Goal: Communication & Community: Answer question/provide support

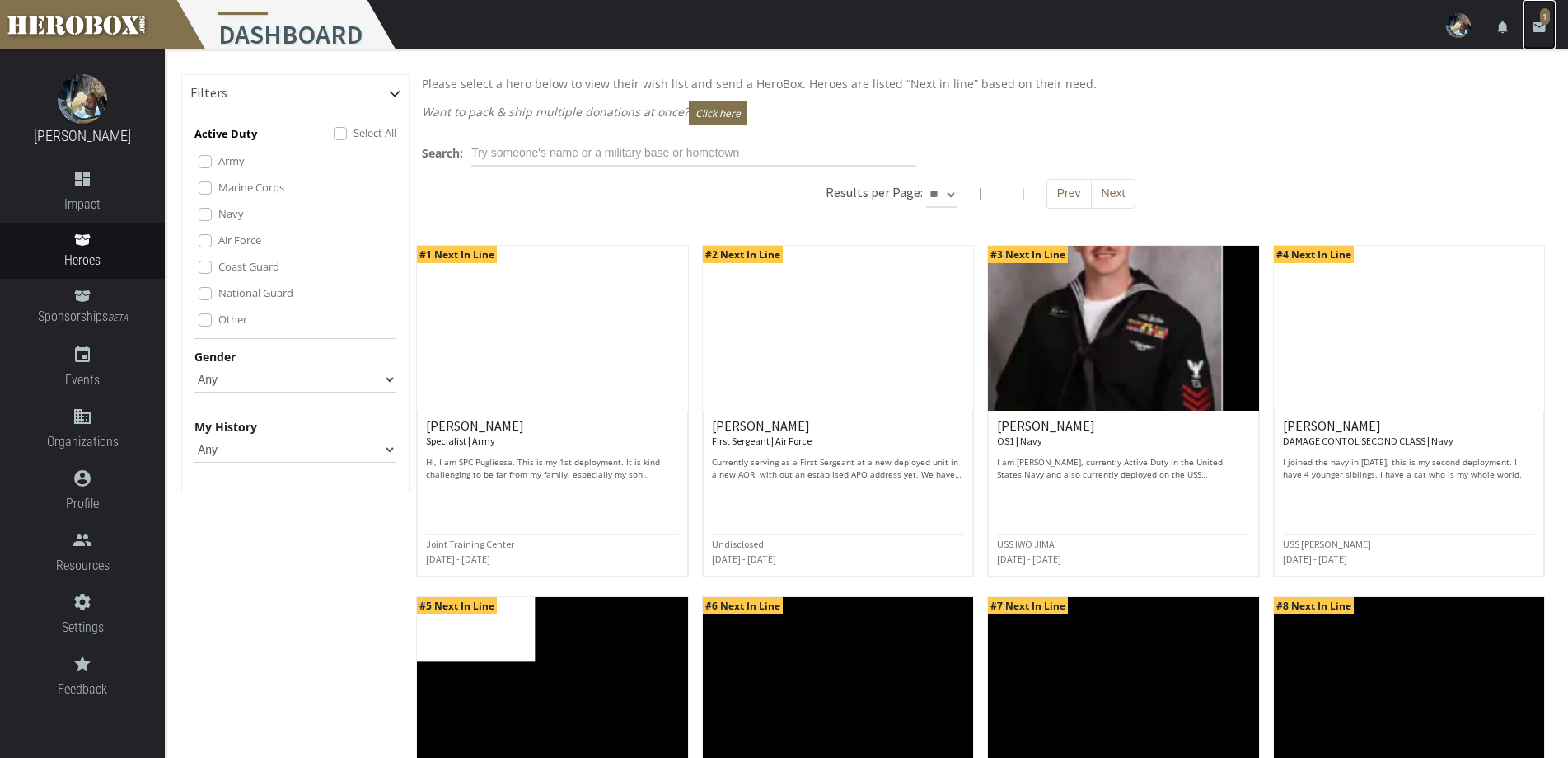
click at [1537, 16] on link "email 1" at bounding box center [1540, 24] width 33 height 50
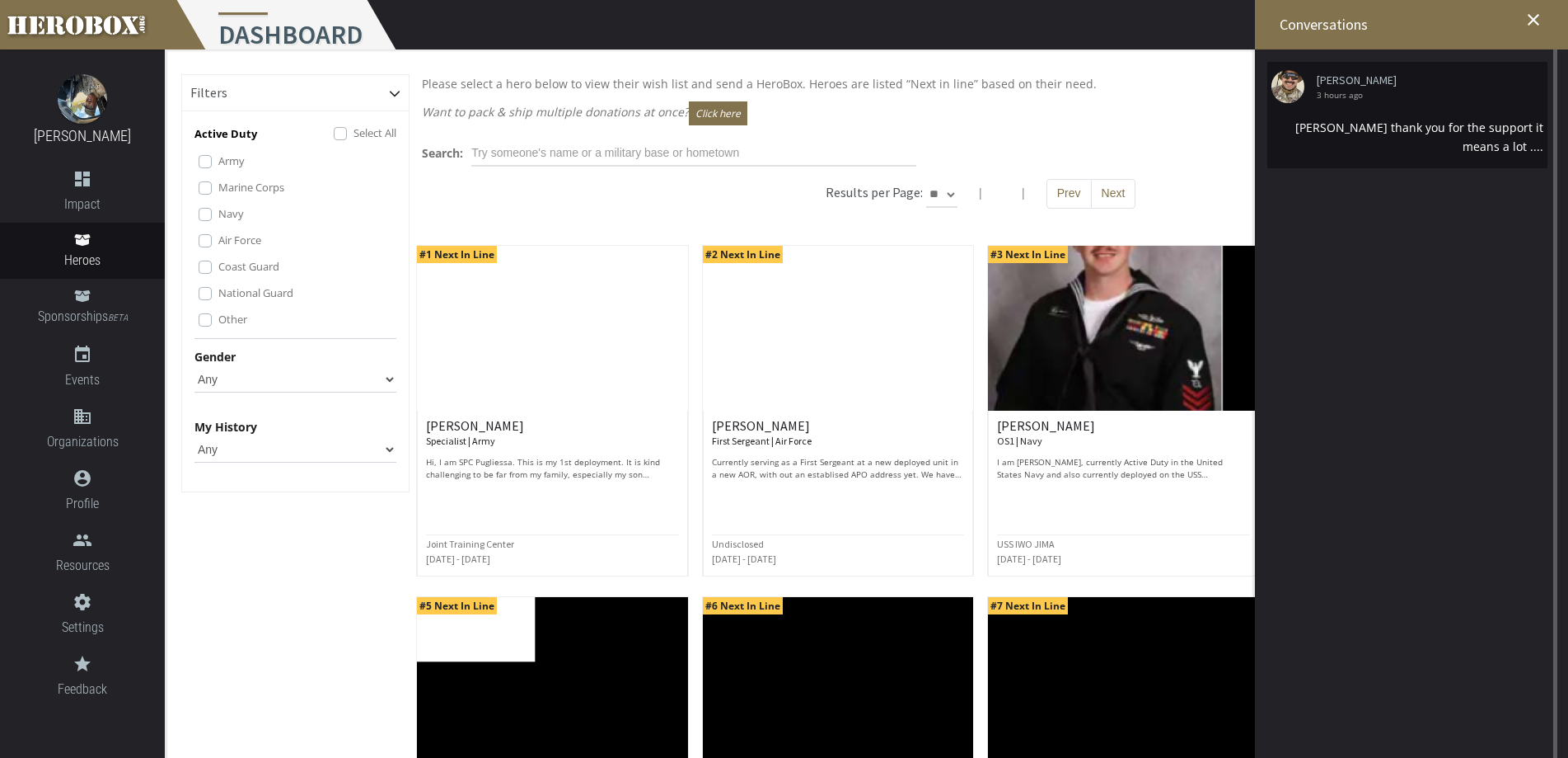
click at [1430, 136] on div "[PERSON_NAME] thank you for the support it means a lot ...." at bounding box center [1408, 136] width 272 height 38
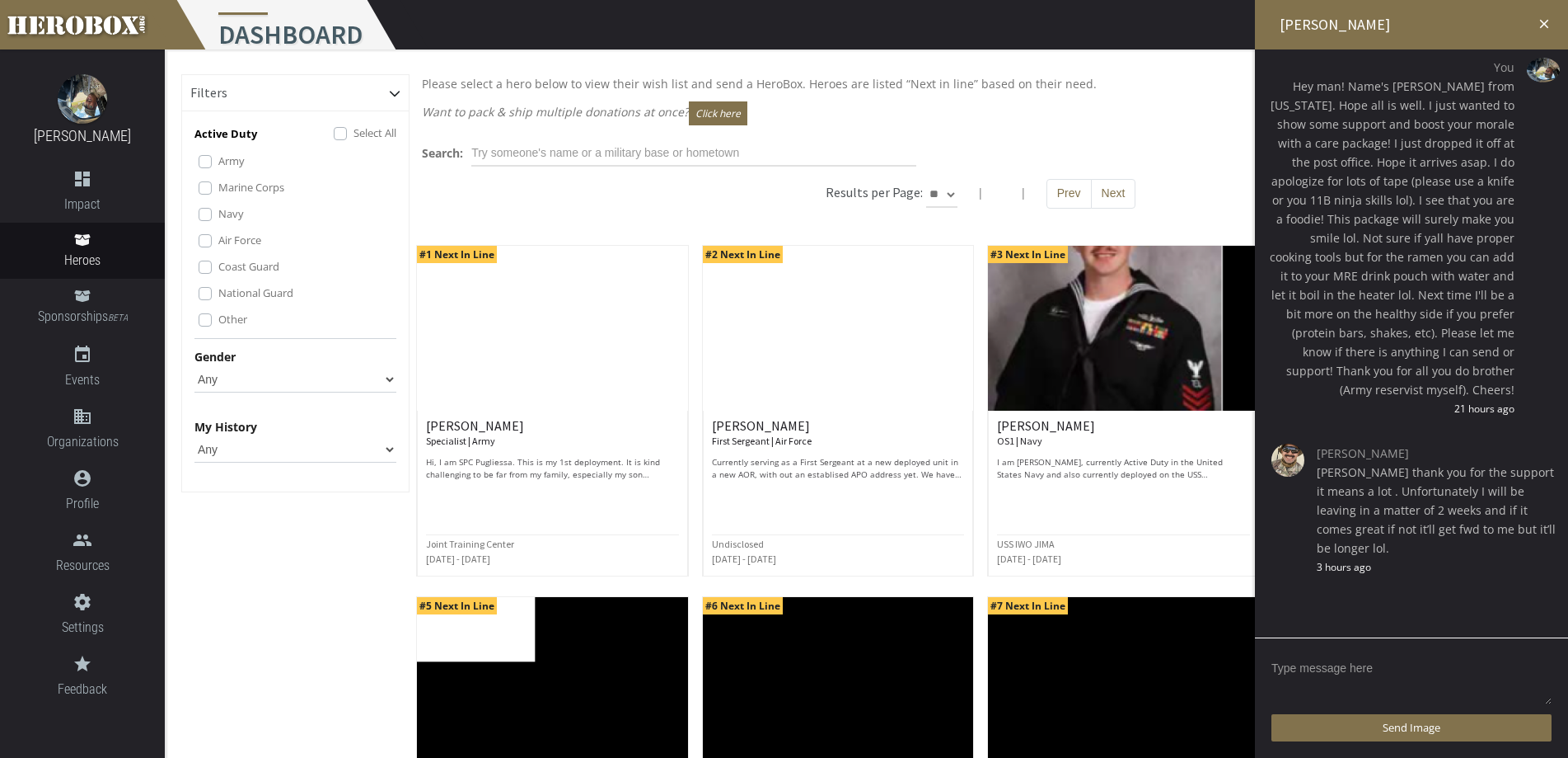
click at [1323, 663] on textarea at bounding box center [1412, 680] width 280 height 52
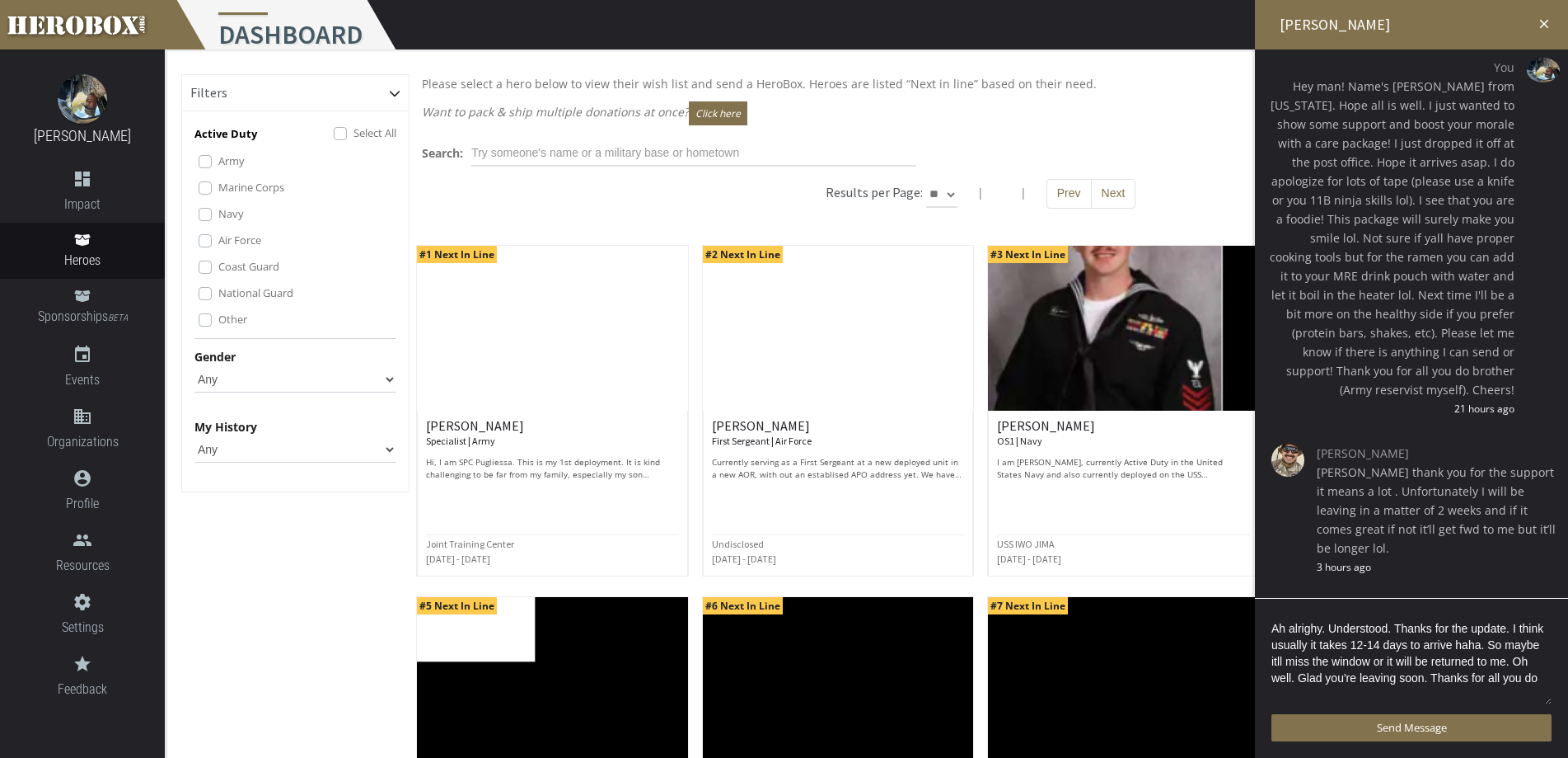
scroll to position [3, 0]
type textarea "Ah alrighy. Understood. Thanks for the update. I think usually it takes 12-14 d…"
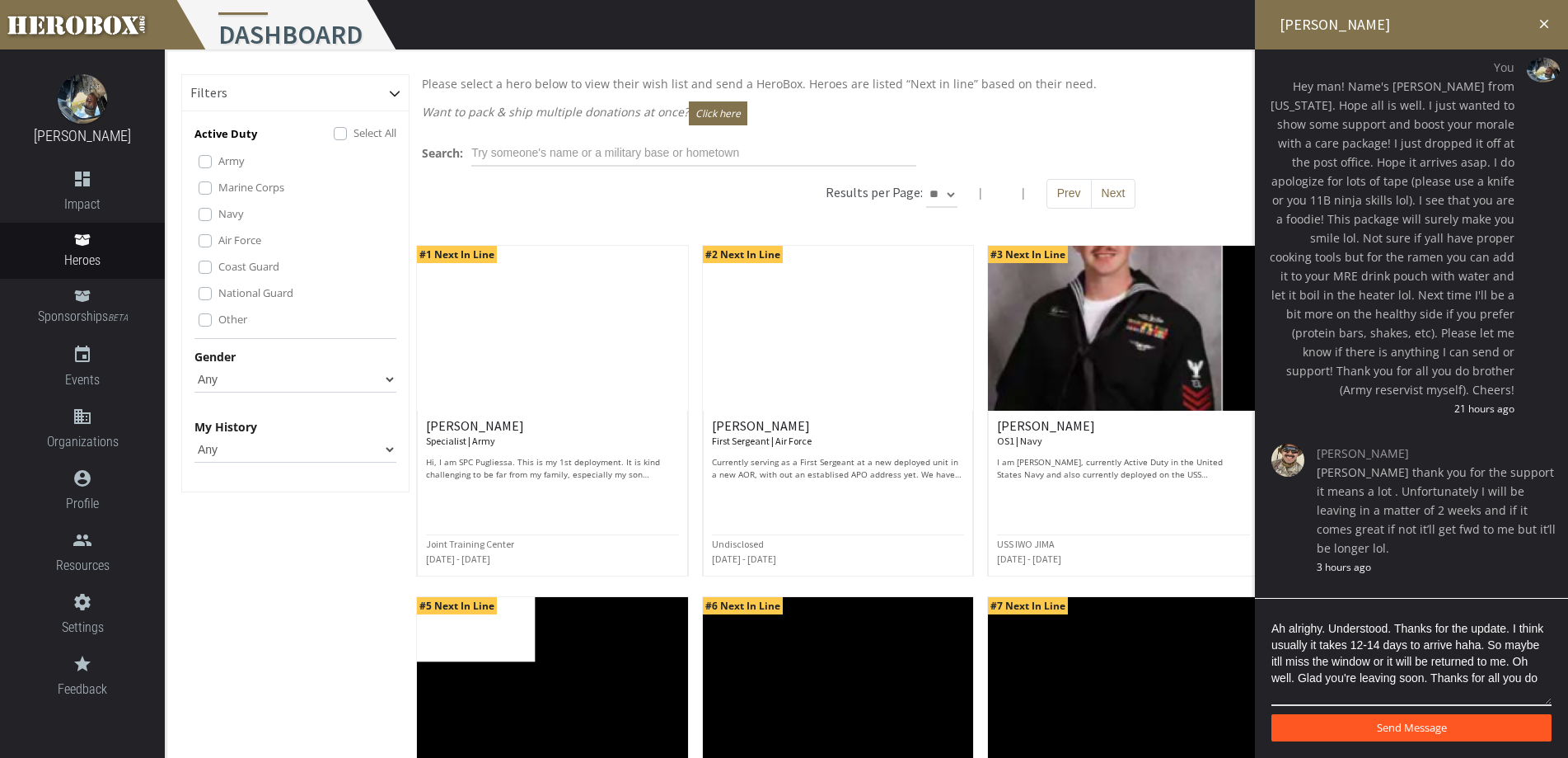
click at [1460, 737] on button "Send Message" at bounding box center [1412, 727] width 280 height 27
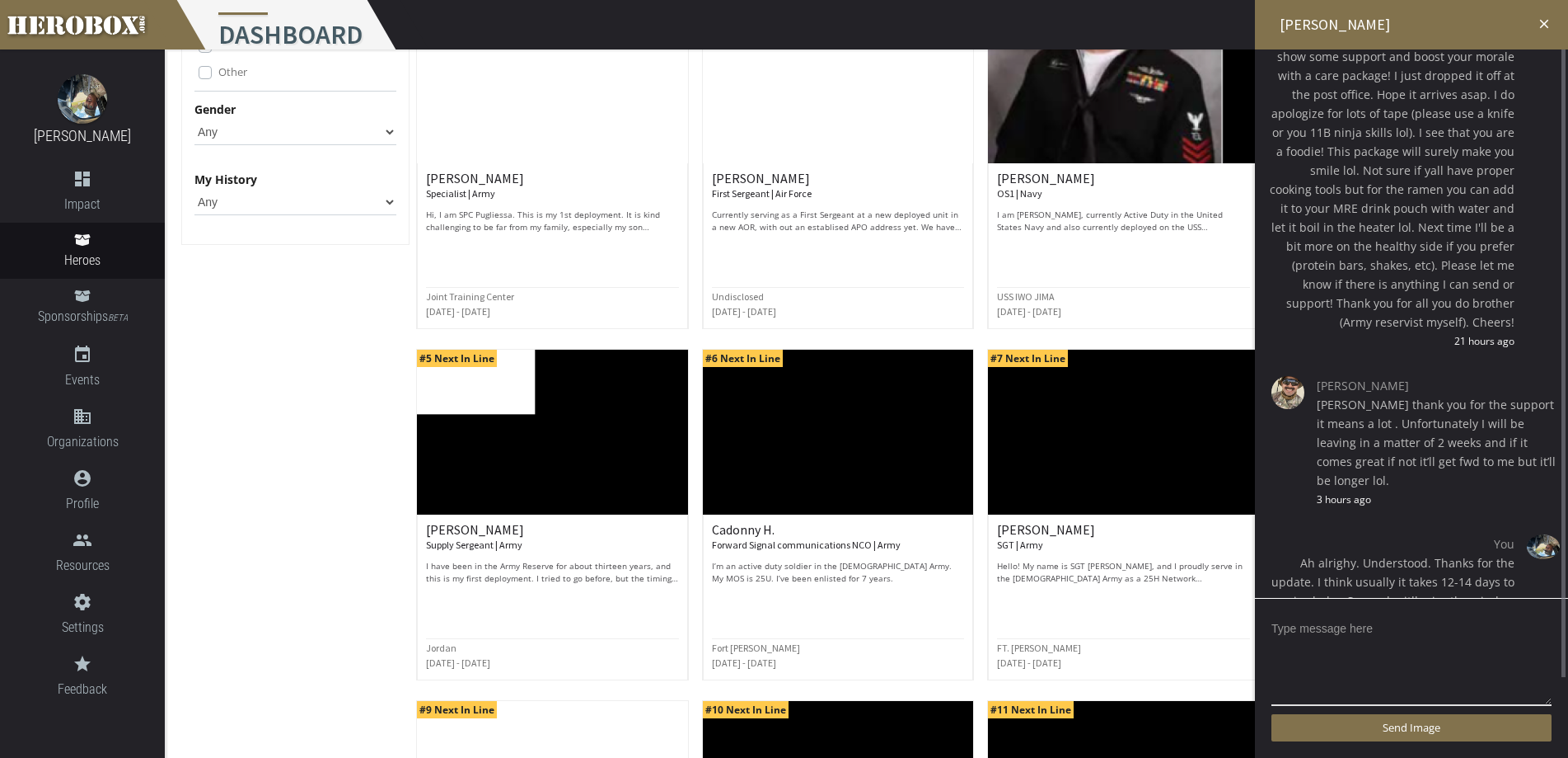
scroll to position [0, 0]
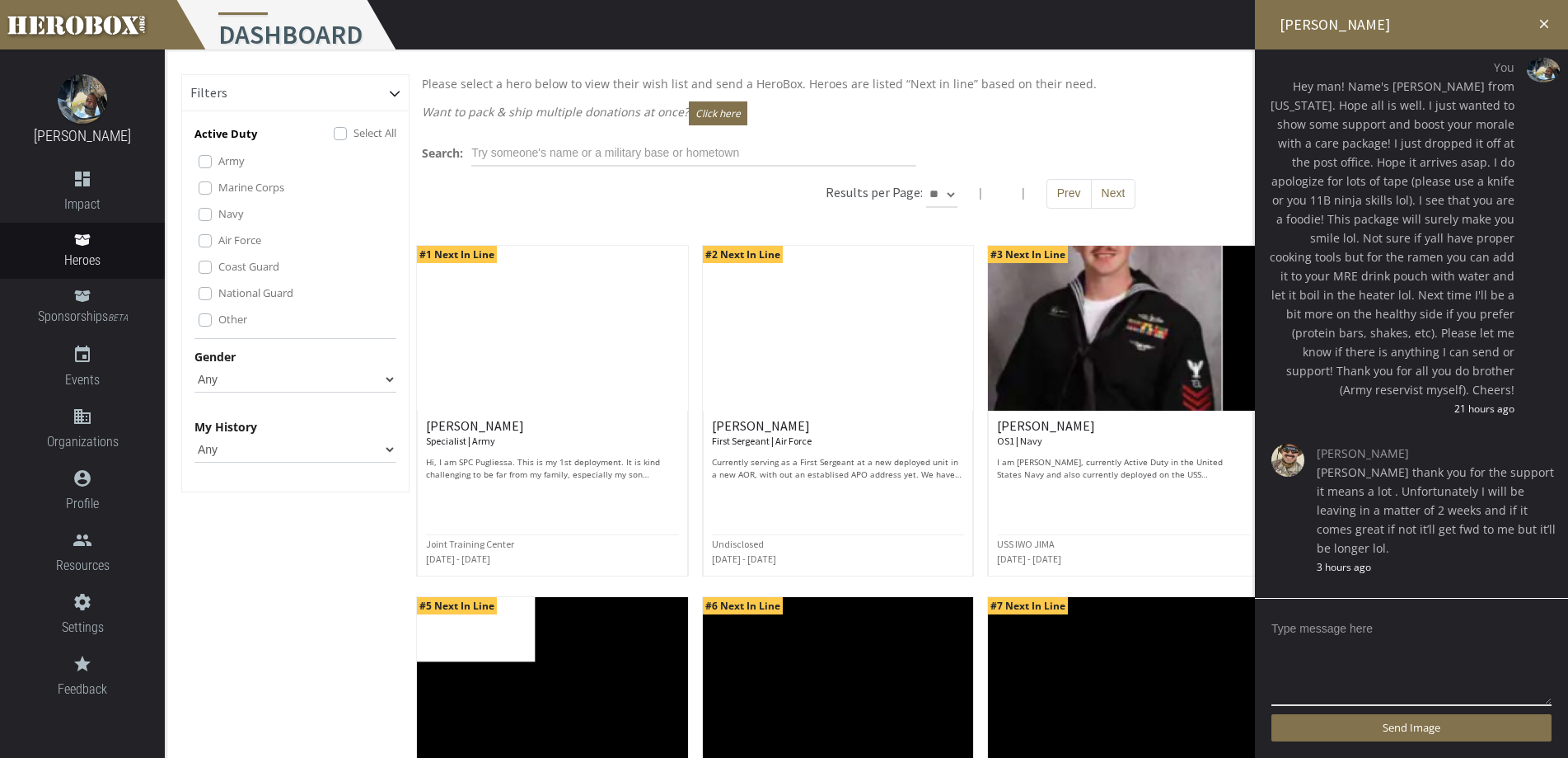
click at [1550, 17] on icon "close" at bounding box center [1544, 24] width 15 height 15
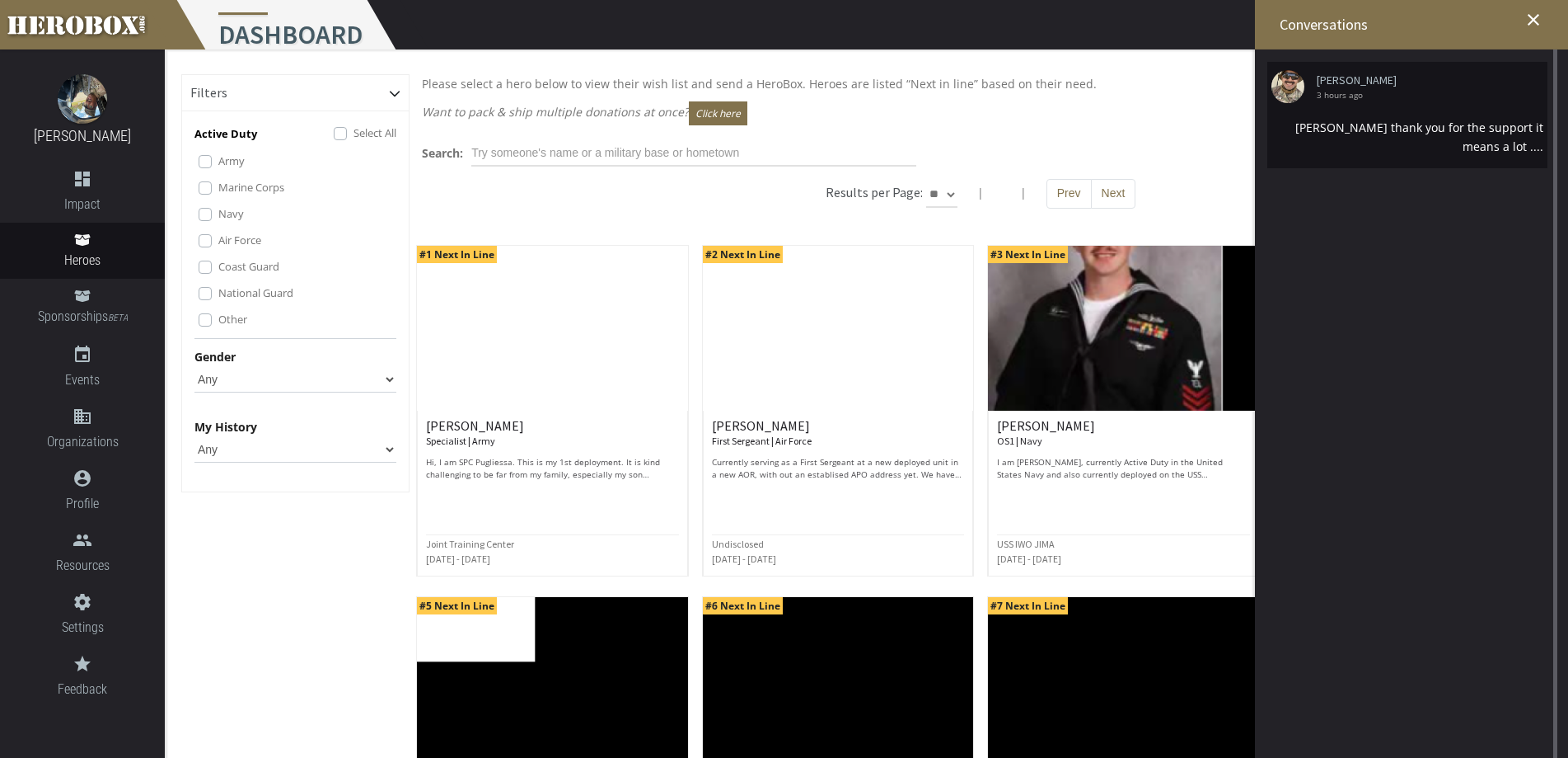
click at [1494, 87] on div "[PERSON_NAME] 3 hours ago" at bounding box center [1401, 86] width 259 height 24
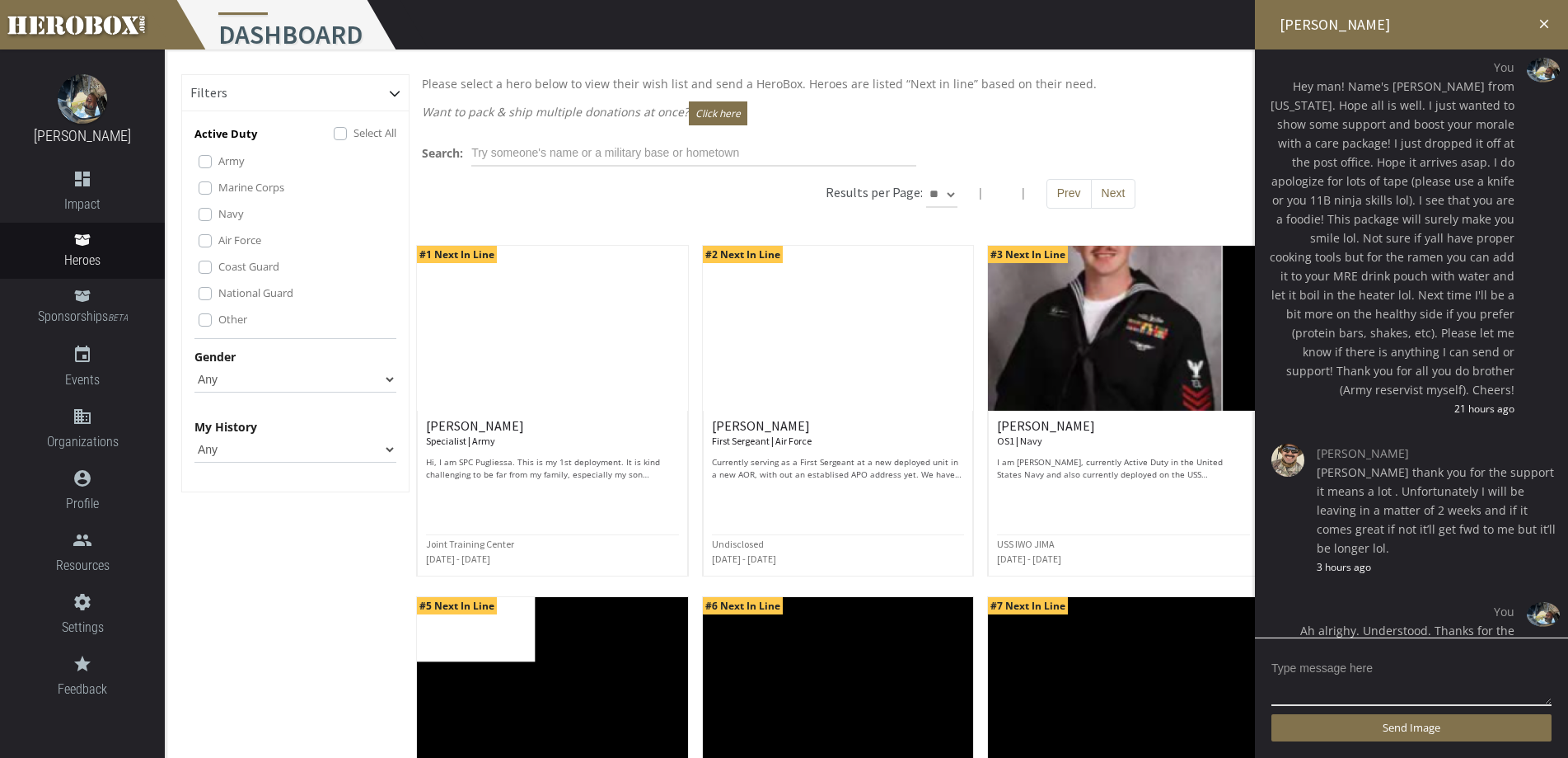
click at [1544, 17] on icon "close" at bounding box center [1544, 24] width 15 height 15
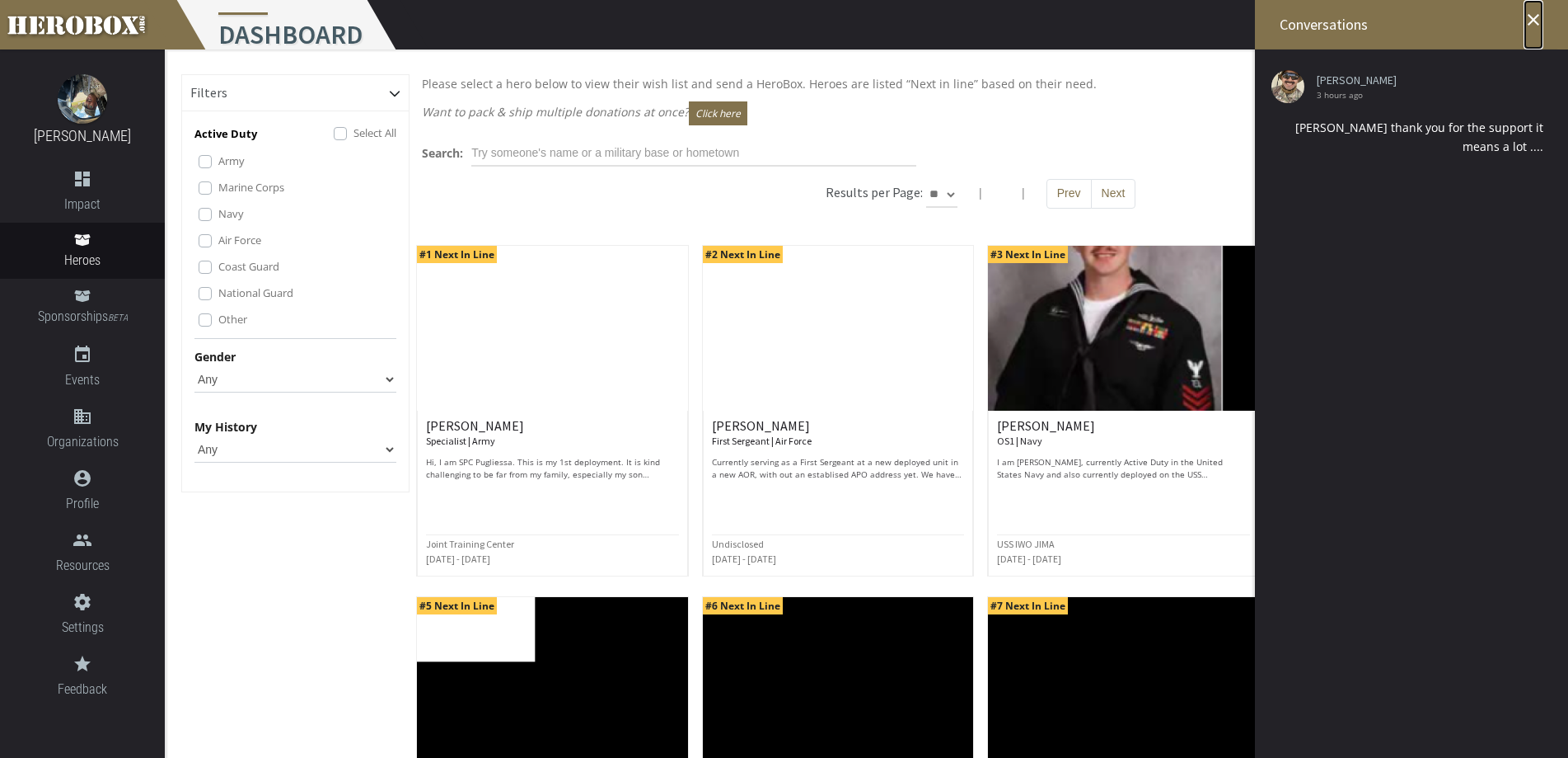
click at [1523, 21] on icon "close" at bounding box center [1533, 19] width 20 height 20
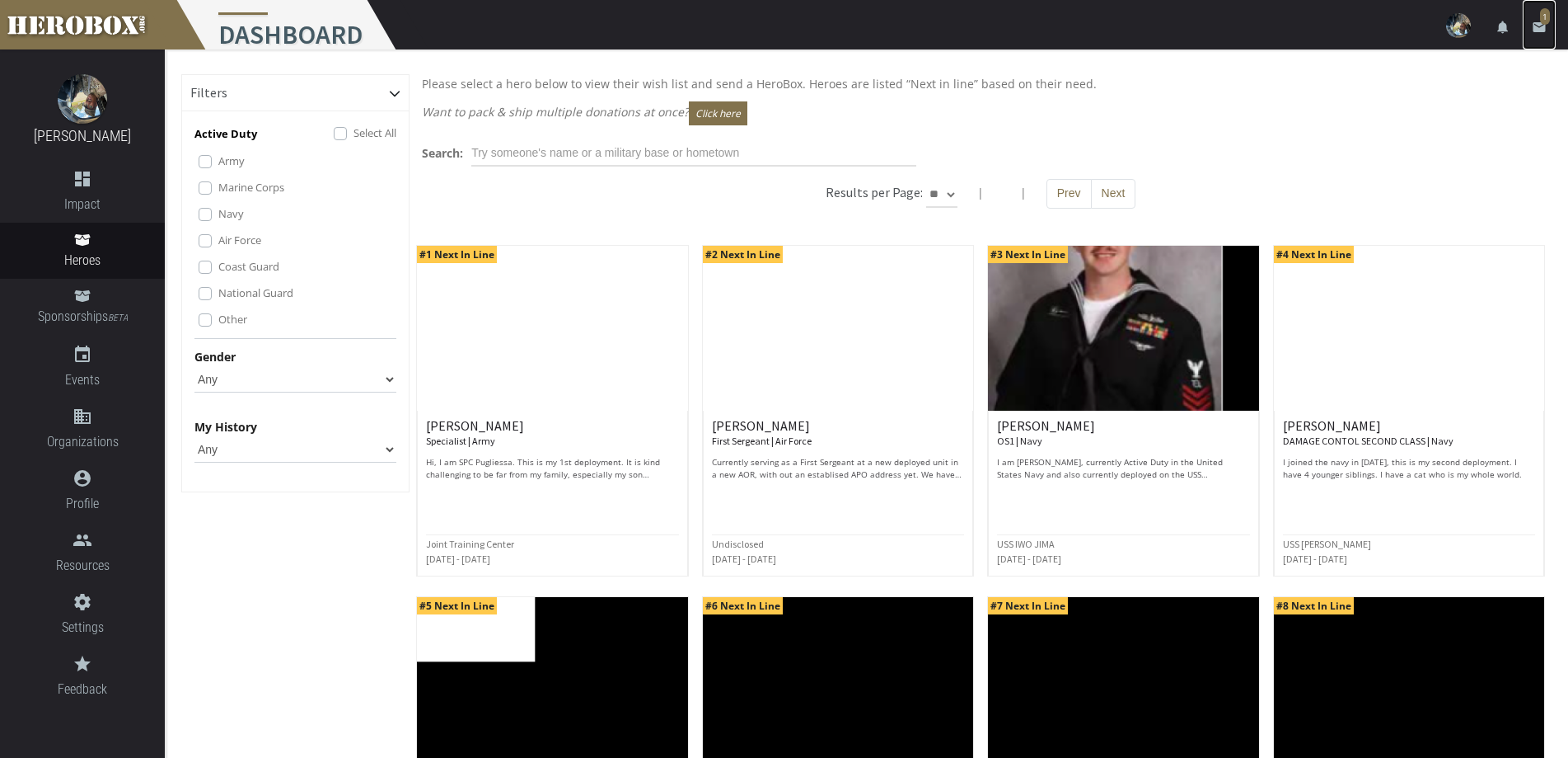
click at [1550, 26] on link "email 1" at bounding box center [1540, 24] width 33 height 50
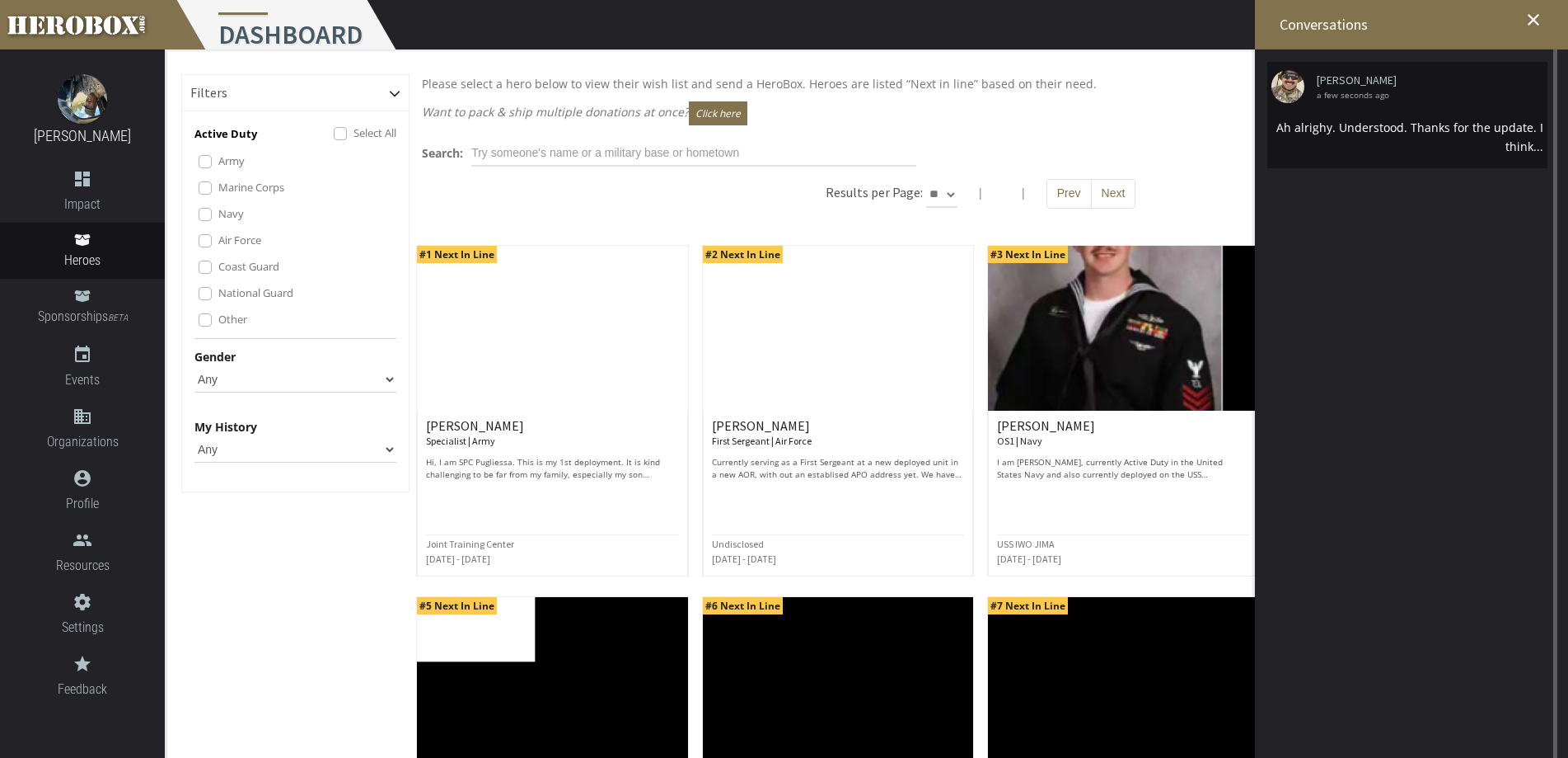
click at [1403, 127] on div "Ah alrighy. Understood. Thanks for the update. I think..." at bounding box center [1408, 136] width 272 height 38
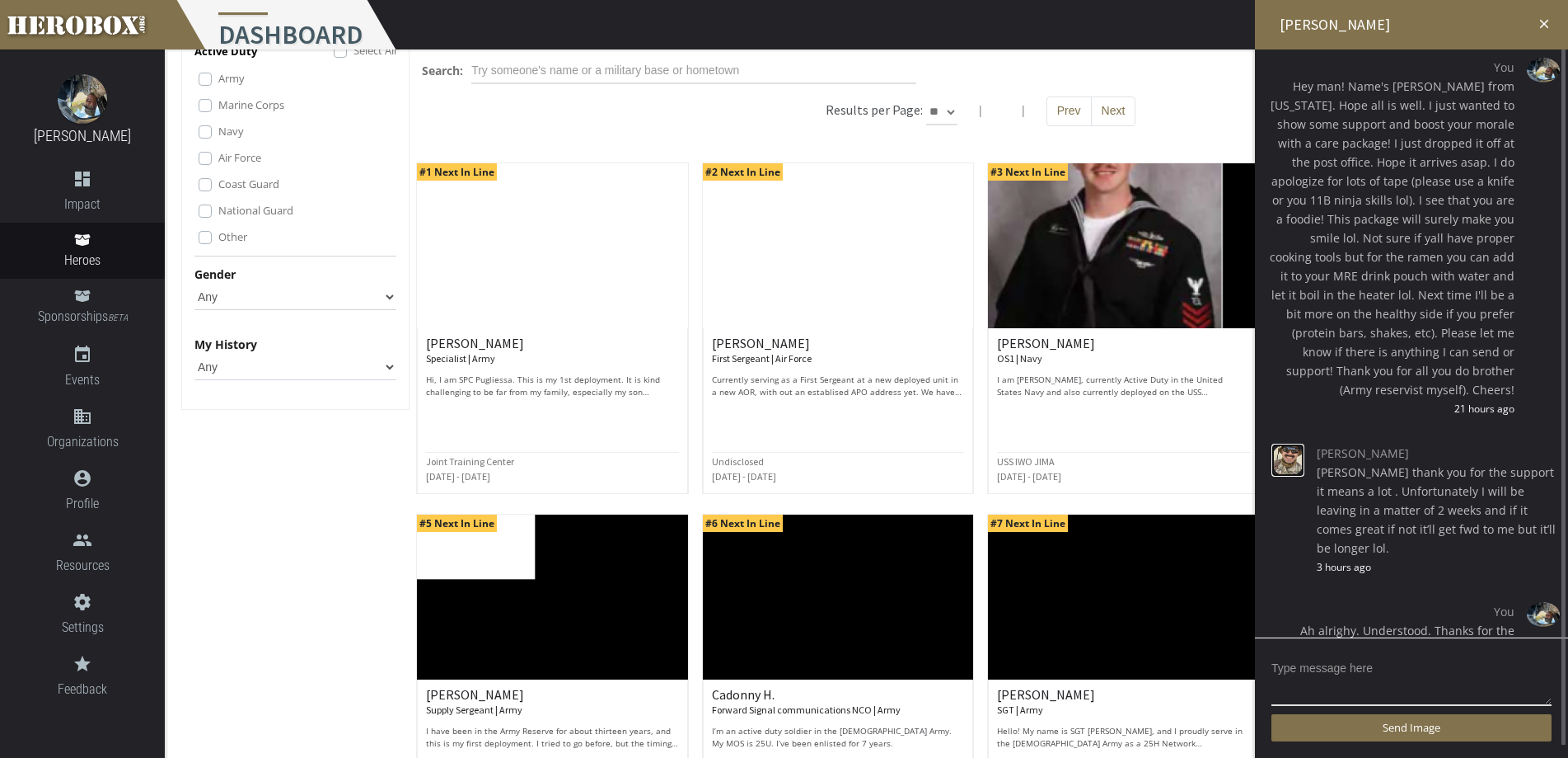
click at [1297, 447] on img at bounding box center [1289, 460] width 33 height 33
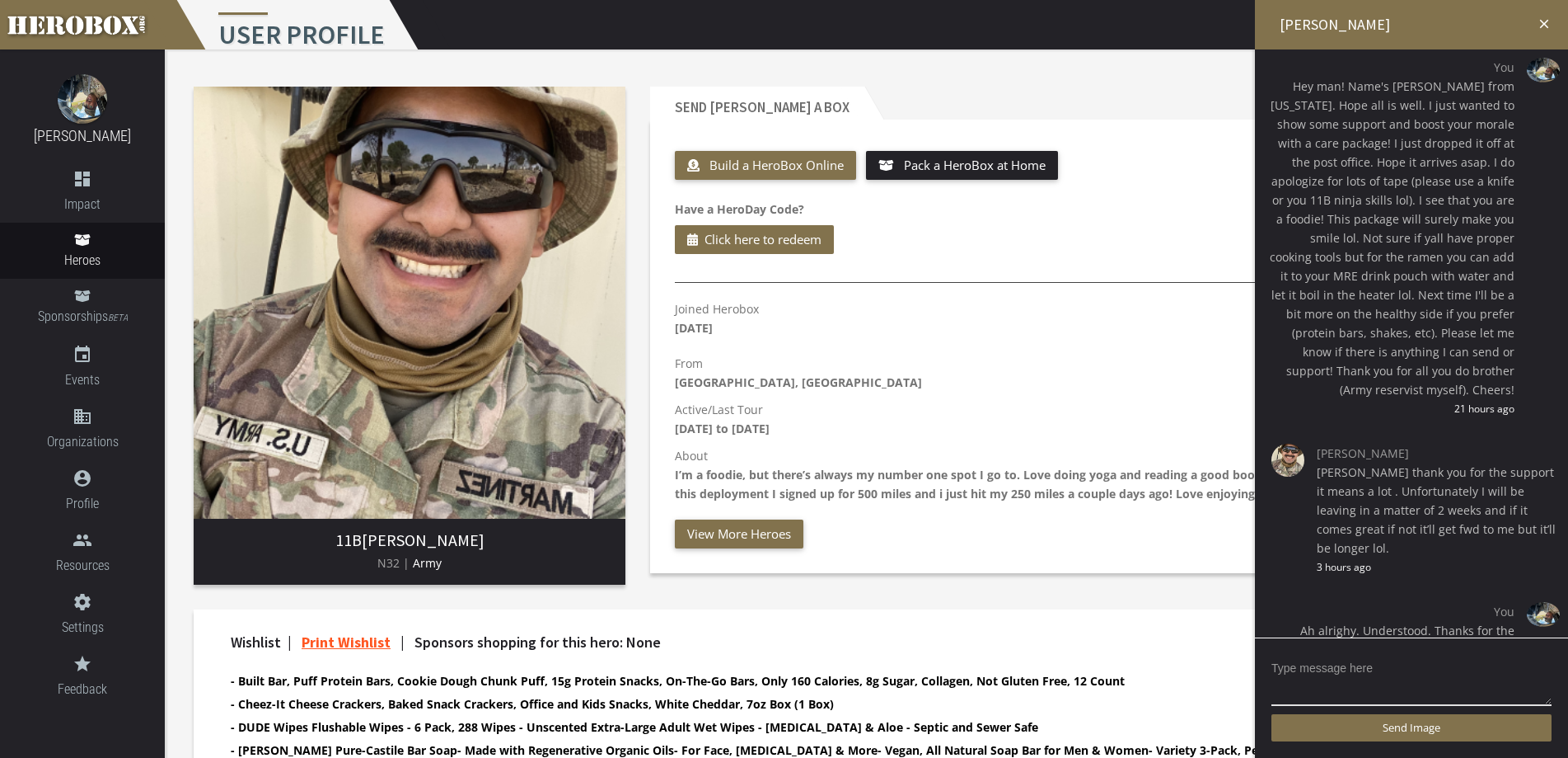
click at [1560, 27] on h2 "[PERSON_NAME]" at bounding box center [1412, 24] width 313 height 50
click at [1548, 20] on icon "close" at bounding box center [1544, 24] width 15 height 15
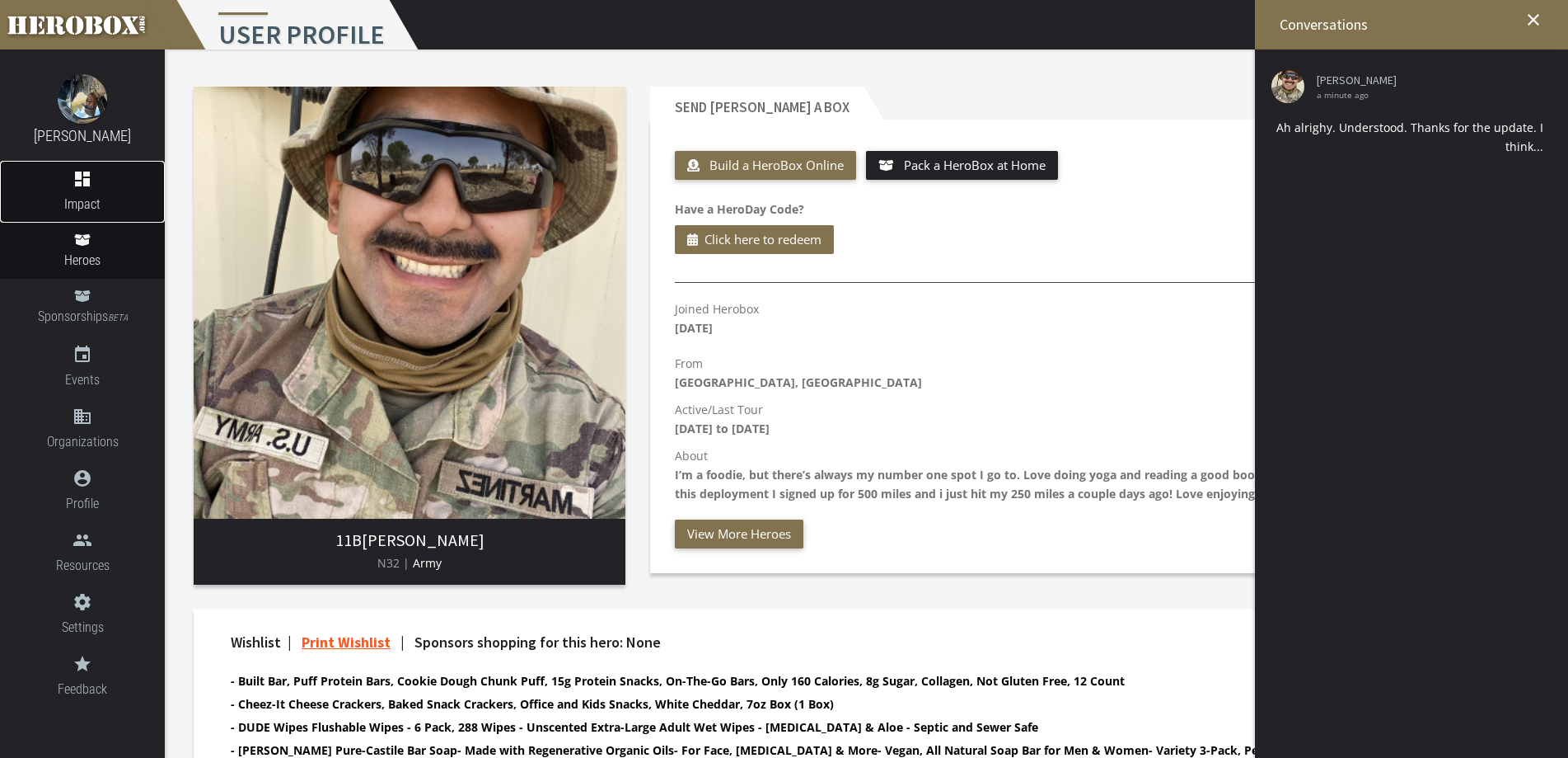
click at [125, 179] on icon "dashboard" at bounding box center [82, 179] width 165 height 20
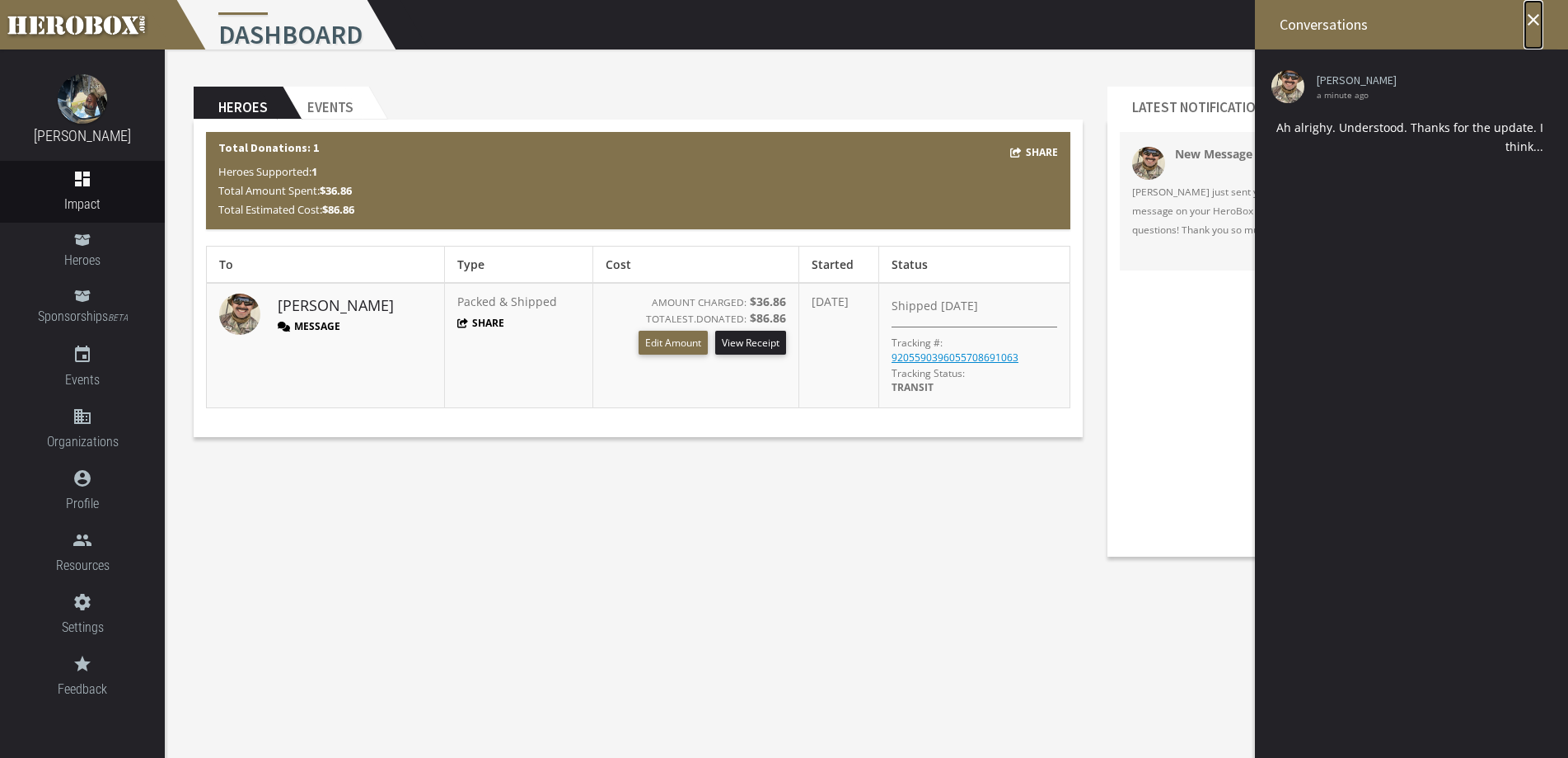
click at [1536, 20] on icon "close" at bounding box center [1533, 19] width 20 height 20
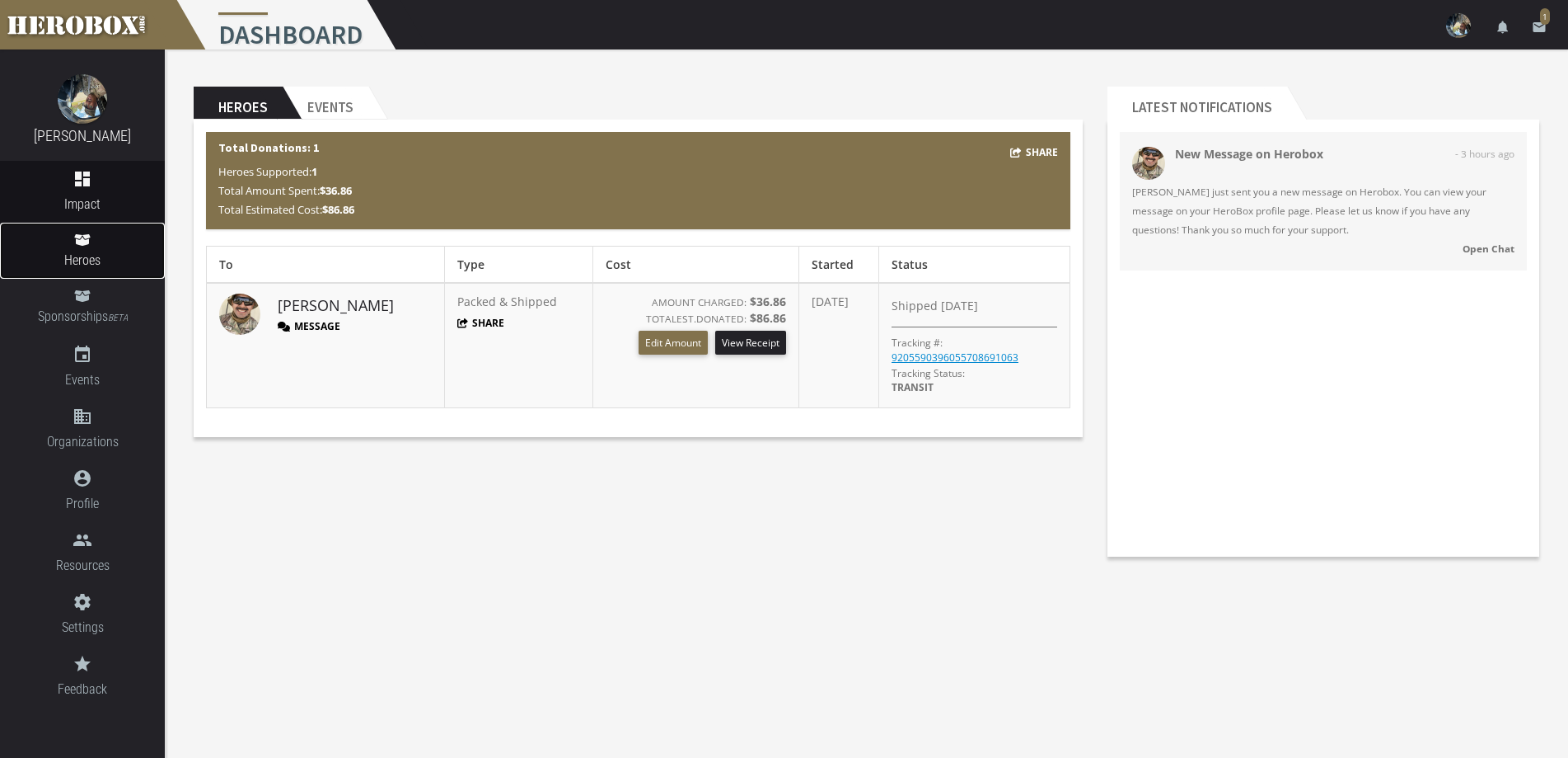
click at [89, 245] on icon at bounding box center [82, 239] width 17 height 13
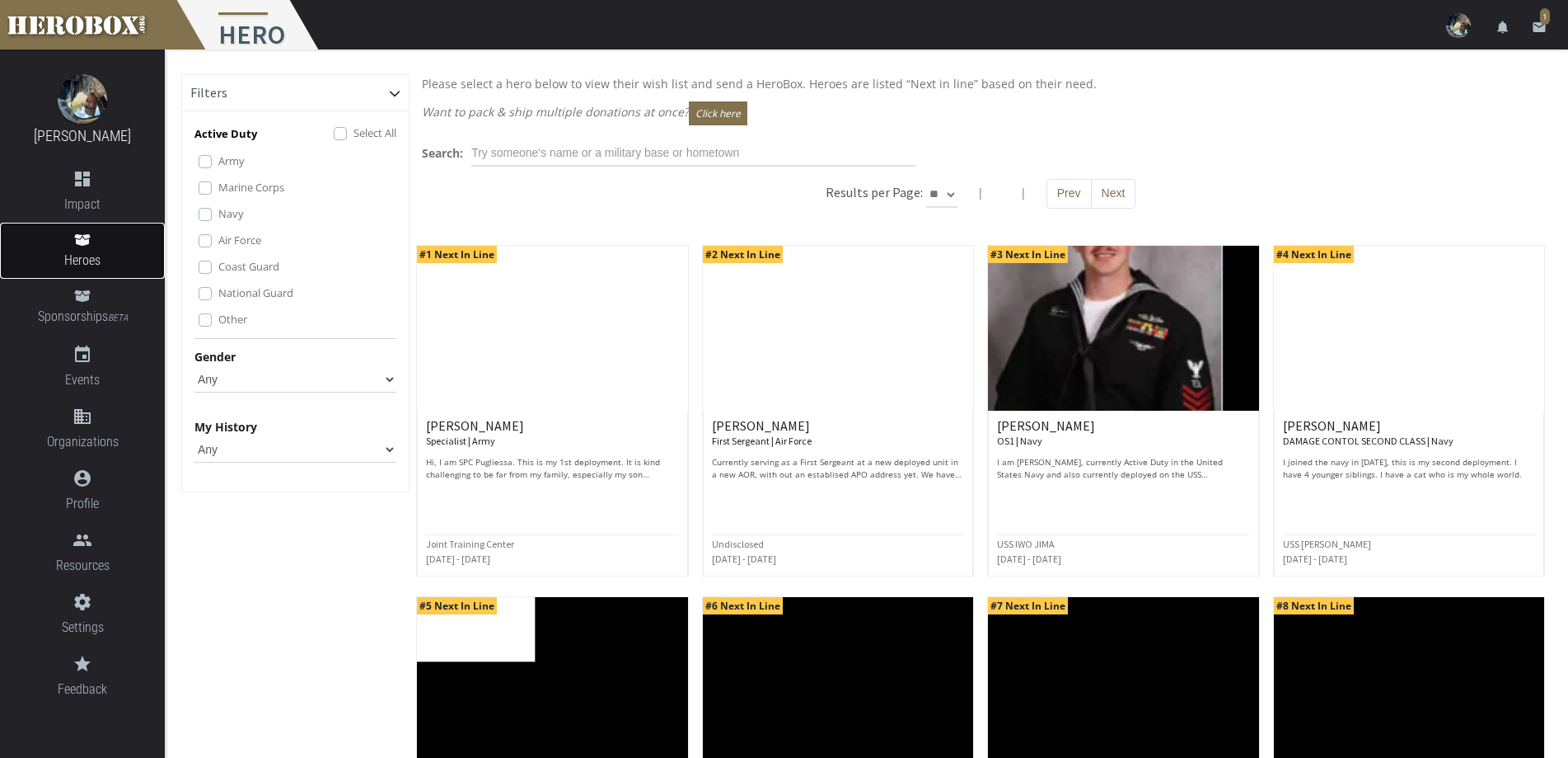
scroll to position [247, 0]
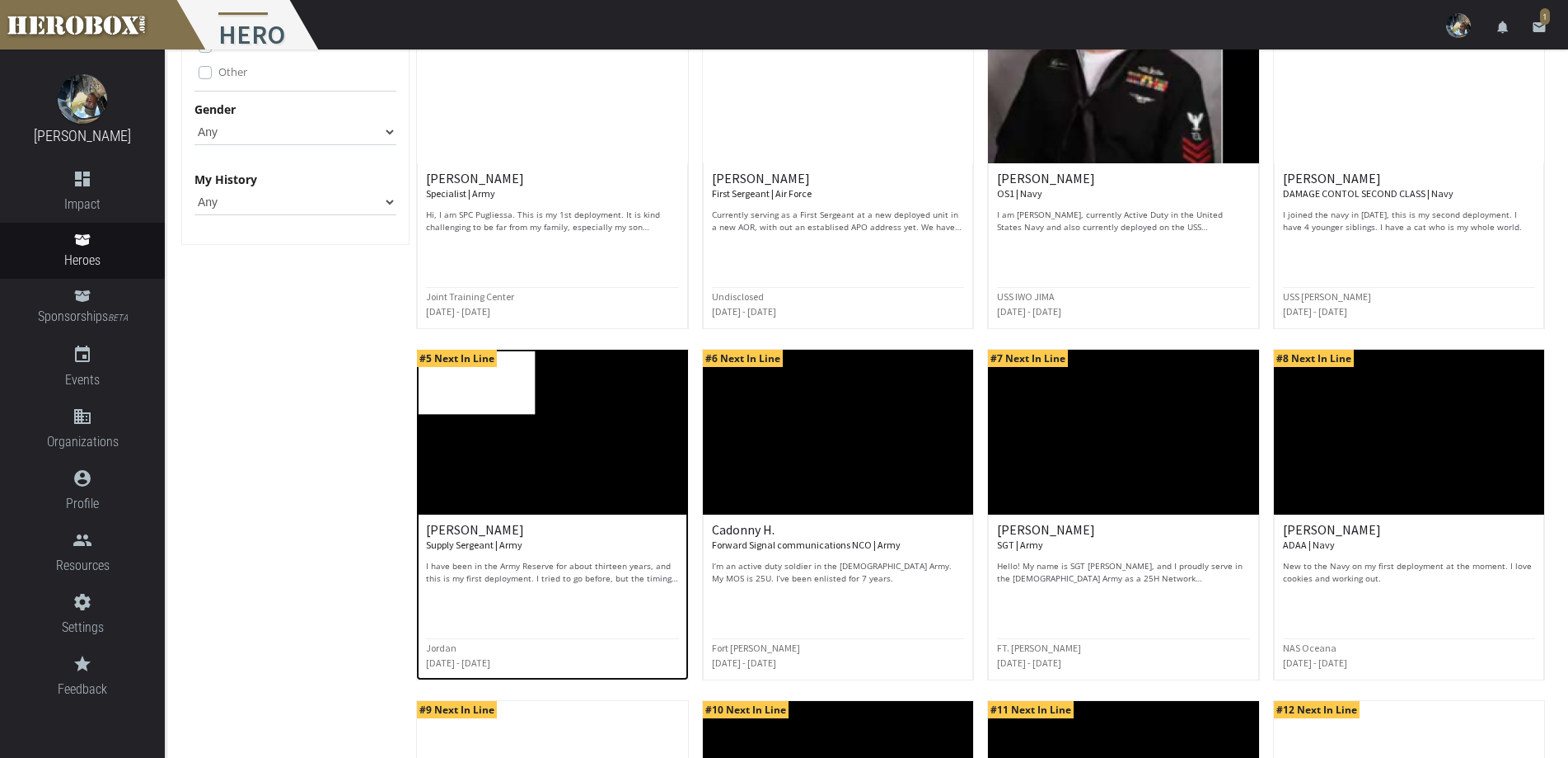
click at [505, 488] on img at bounding box center [553, 431] width 271 height 165
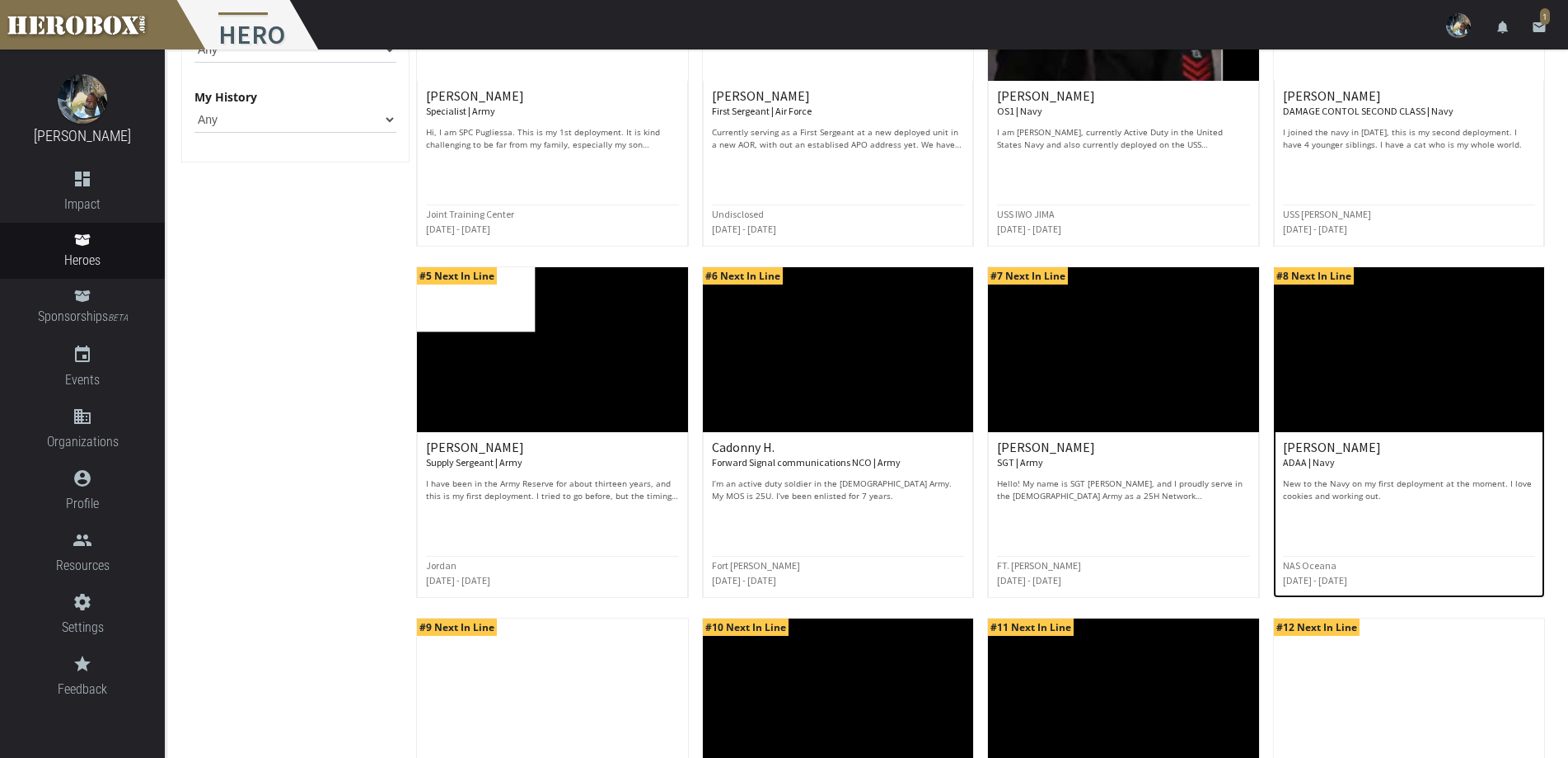
click at [1344, 514] on div at bounding box center [1409, 516] width 252 height 19
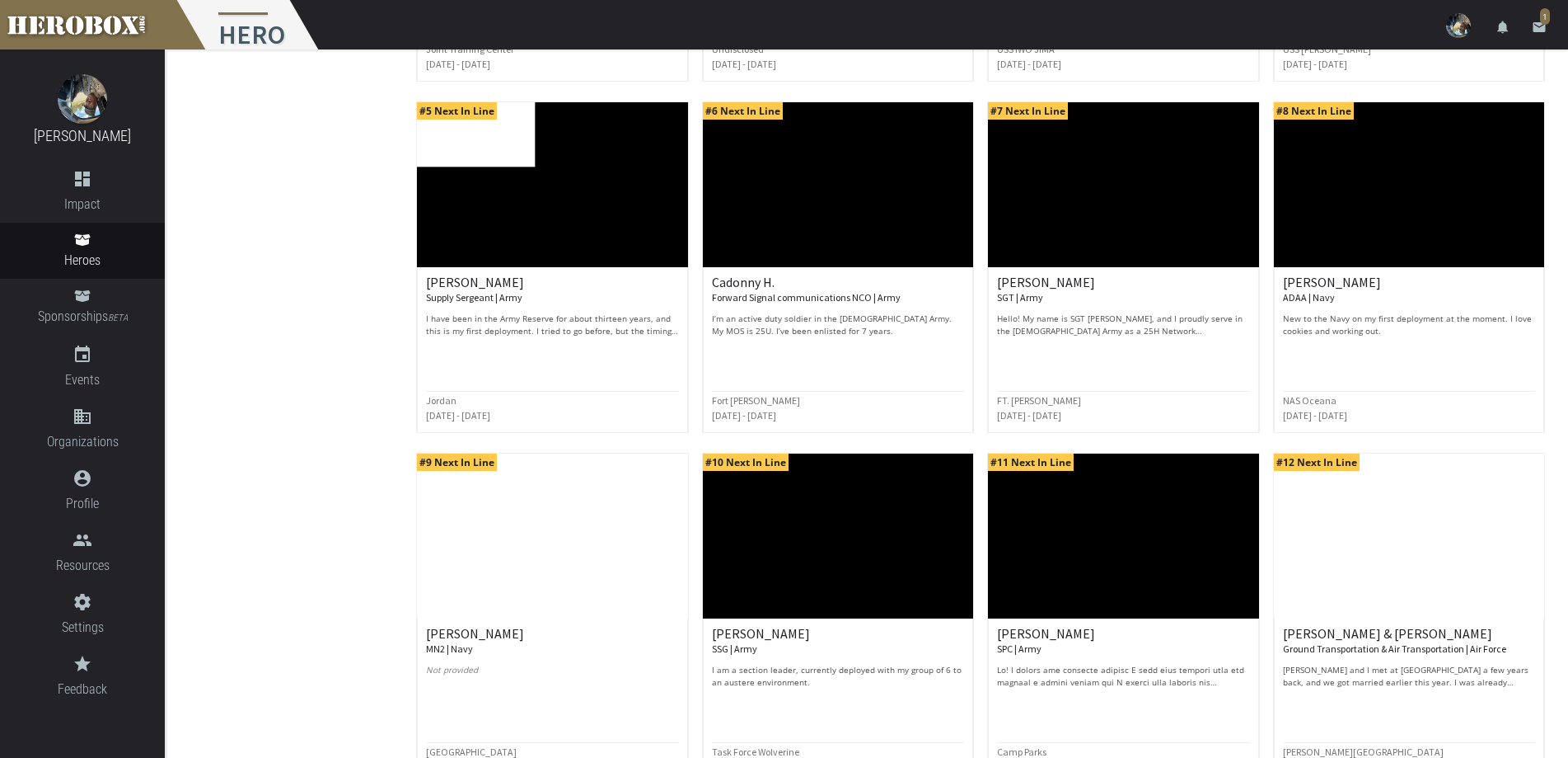
scroll to position [627, 0]
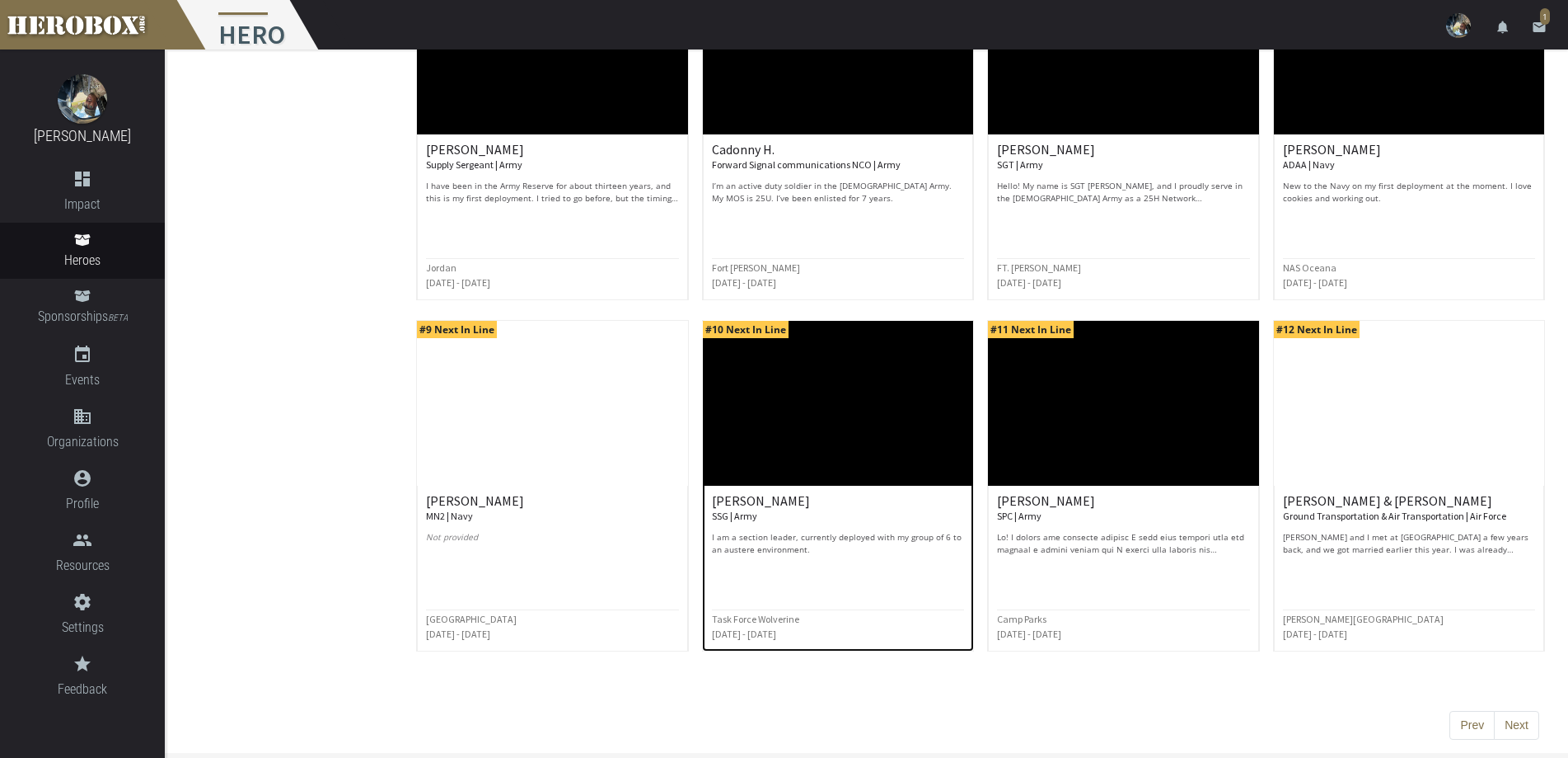
click at [894, 565] on div at bounding box center [838, 569] width 252 height 19
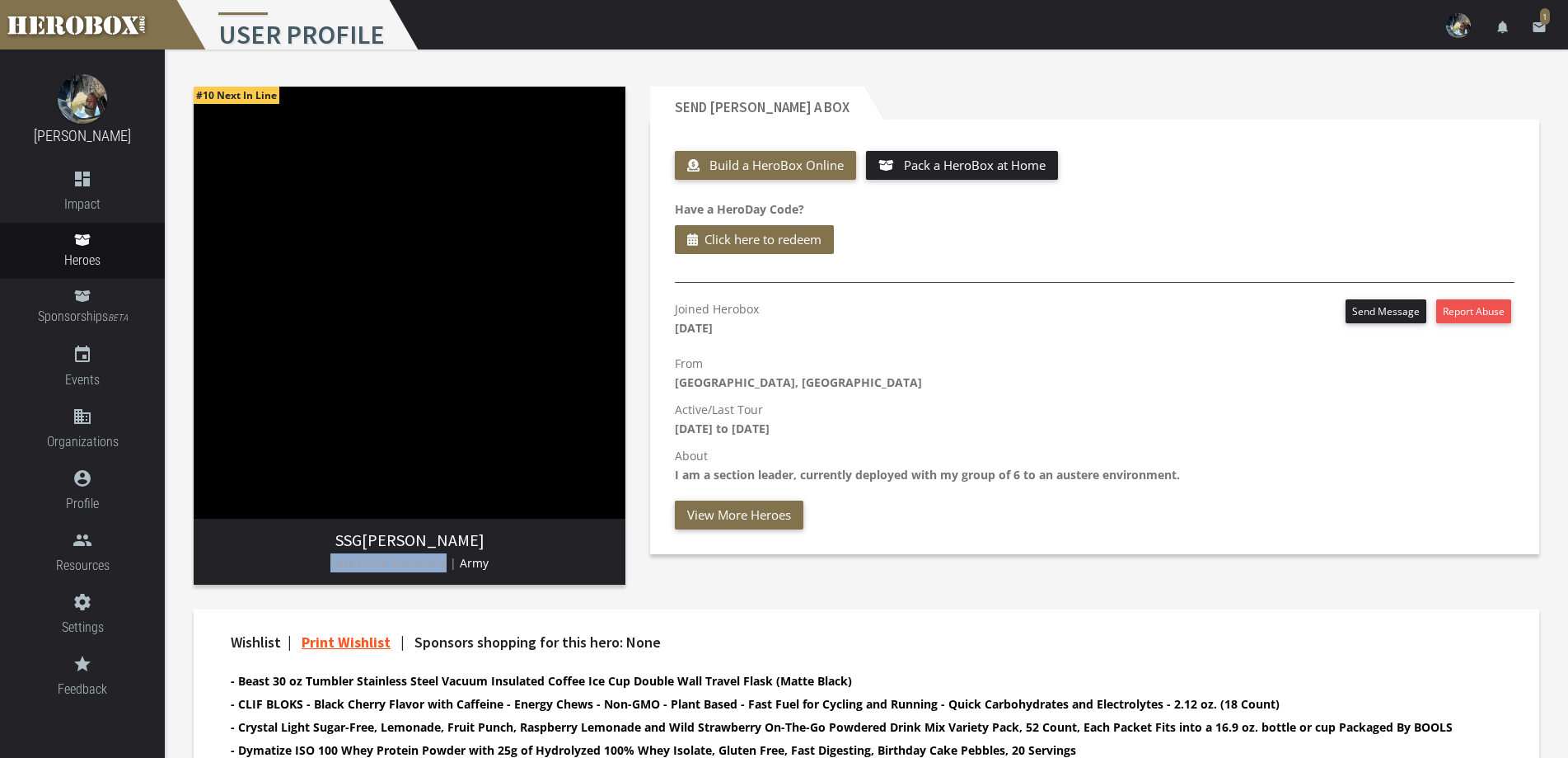
drag, startPoint x: 342, startPoint y: 564, endPoint x: 444, endPoint y: 567, distance: 102.0
click at [444, 567] on span "Task Force Wolverine |" at bounding box center [394, 562] width 126 height 16
click at [82, 189] on link "dashboard Impact" at bounding box center [82, 191] width 165 height 62
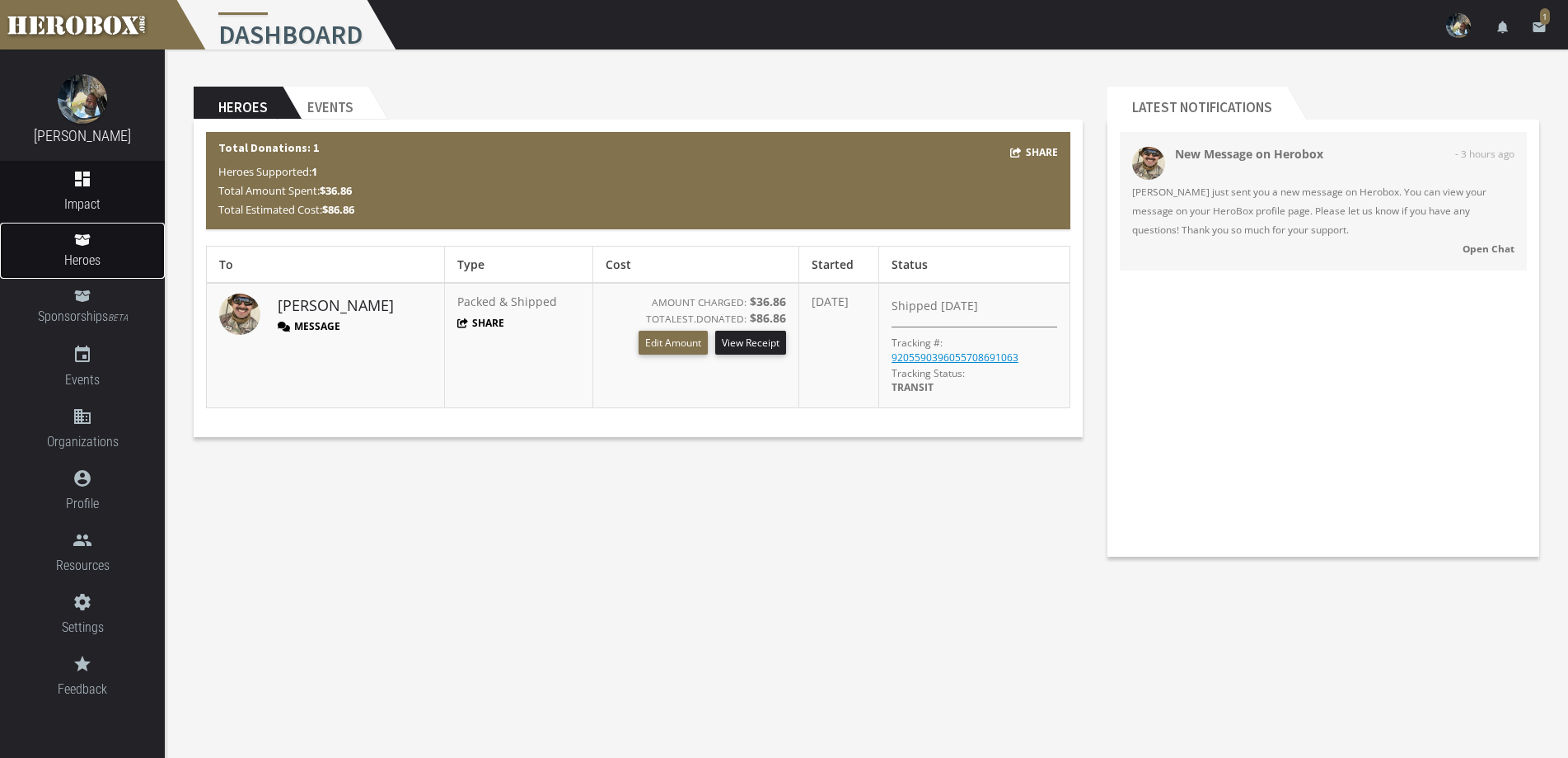
click at [85, 243] on icon at bounding box center [82, 239] width 16 height 11
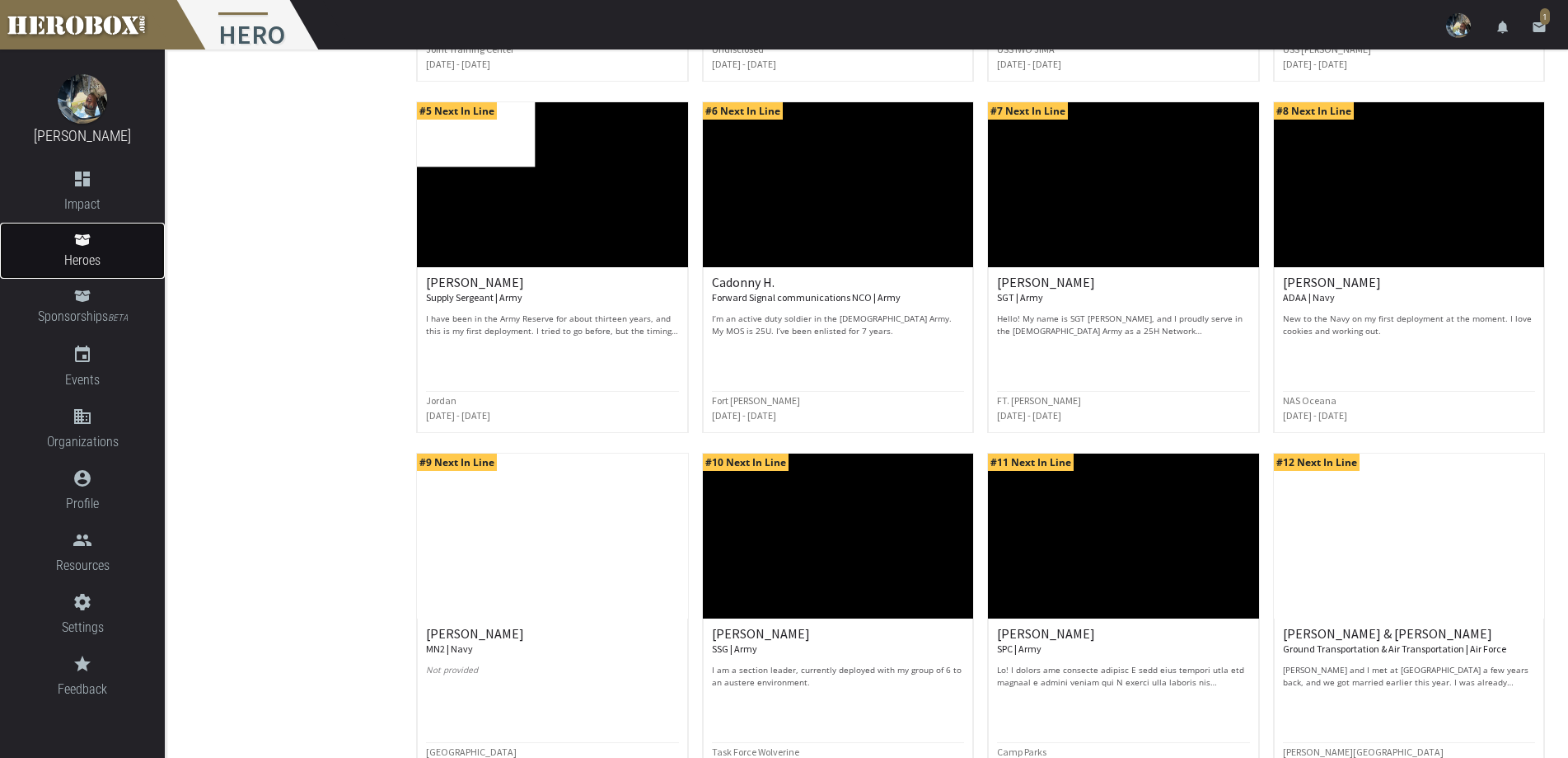
scroll to position [627, 0]
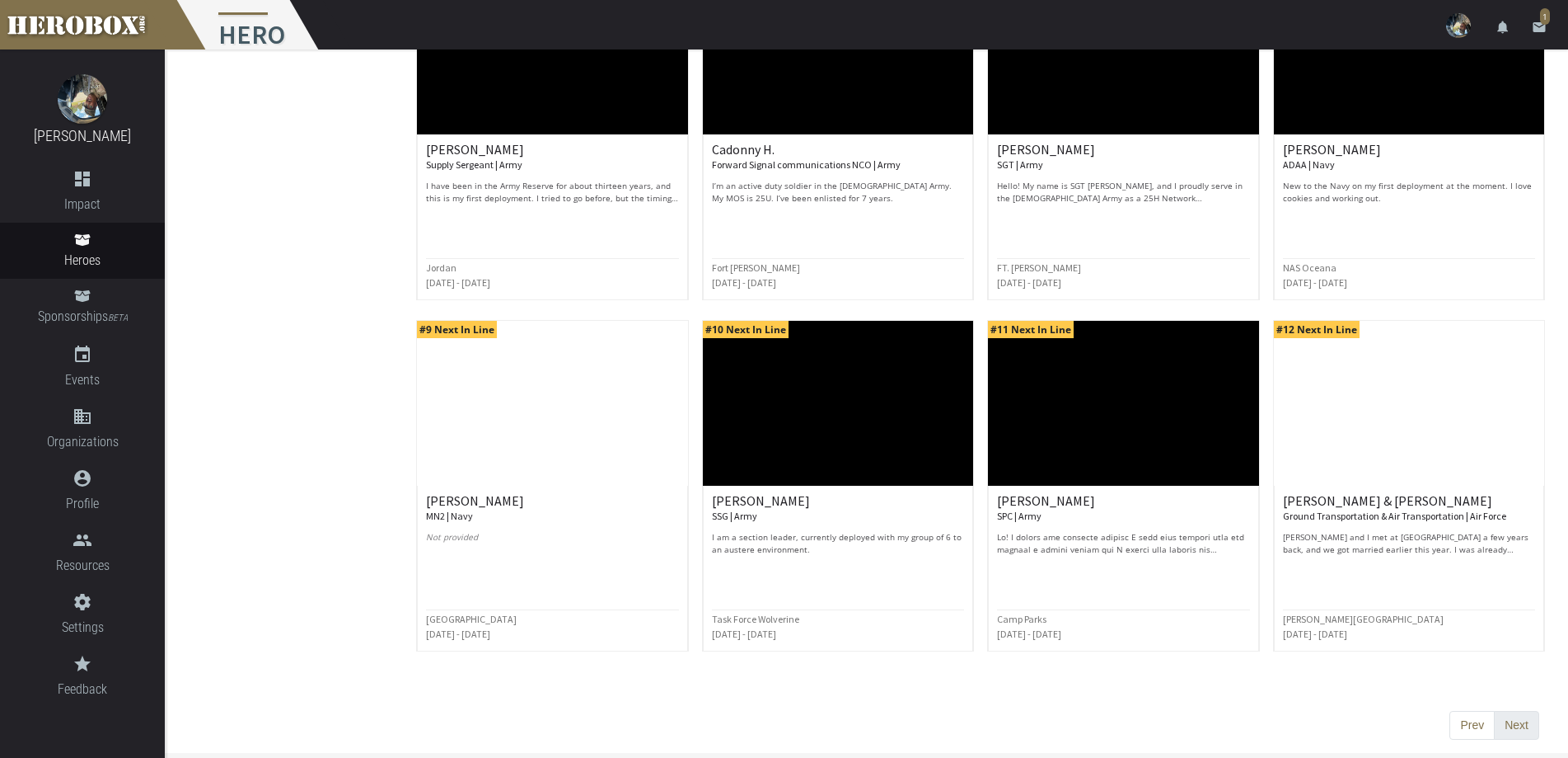
click at [1516, 716] on button "Next" at bounding box center [1517, 726] width 45 height 30
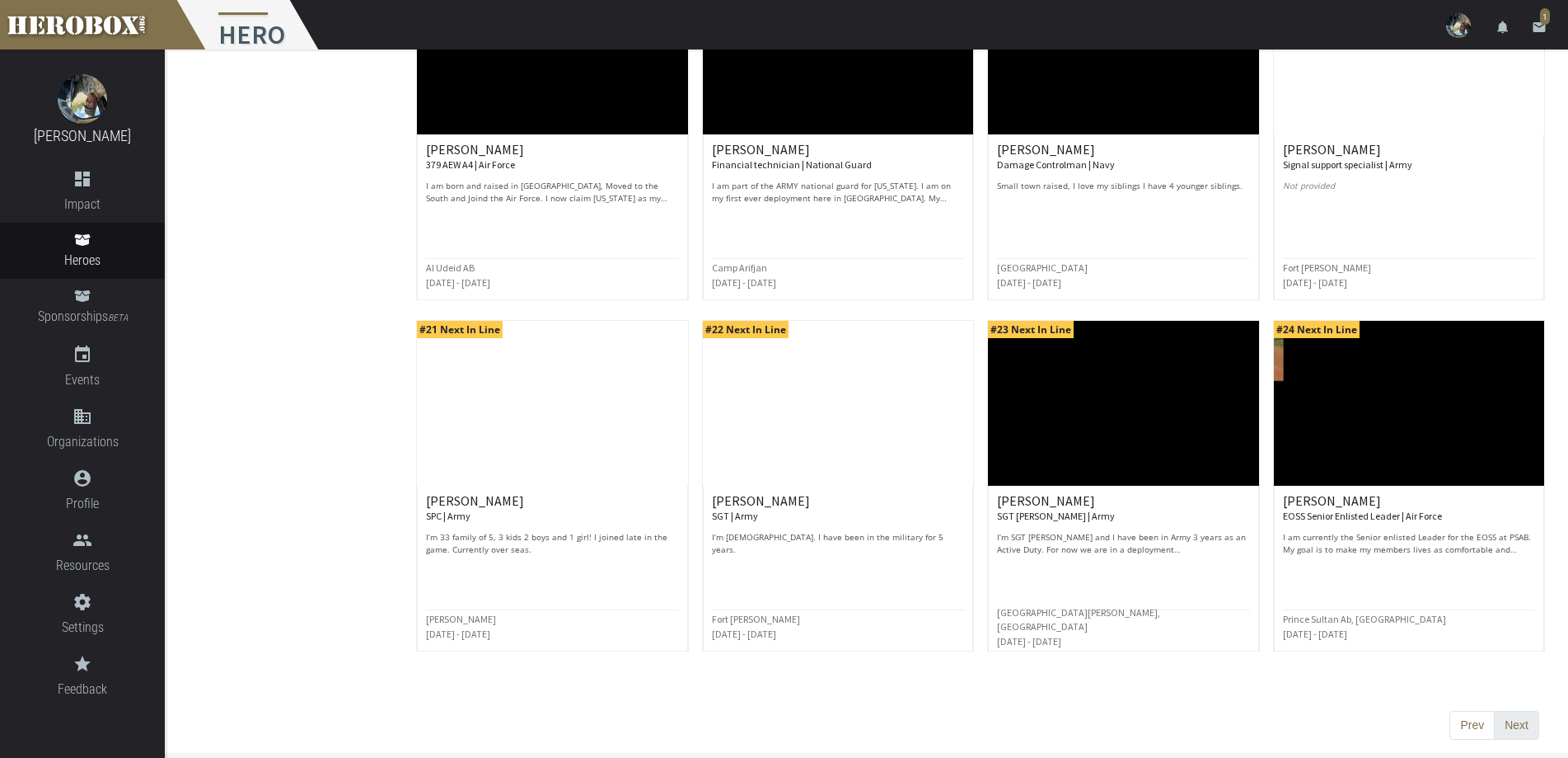
click at [1533, 723] on button "Next" at bounding box center [1517, 726] width 45 height 30
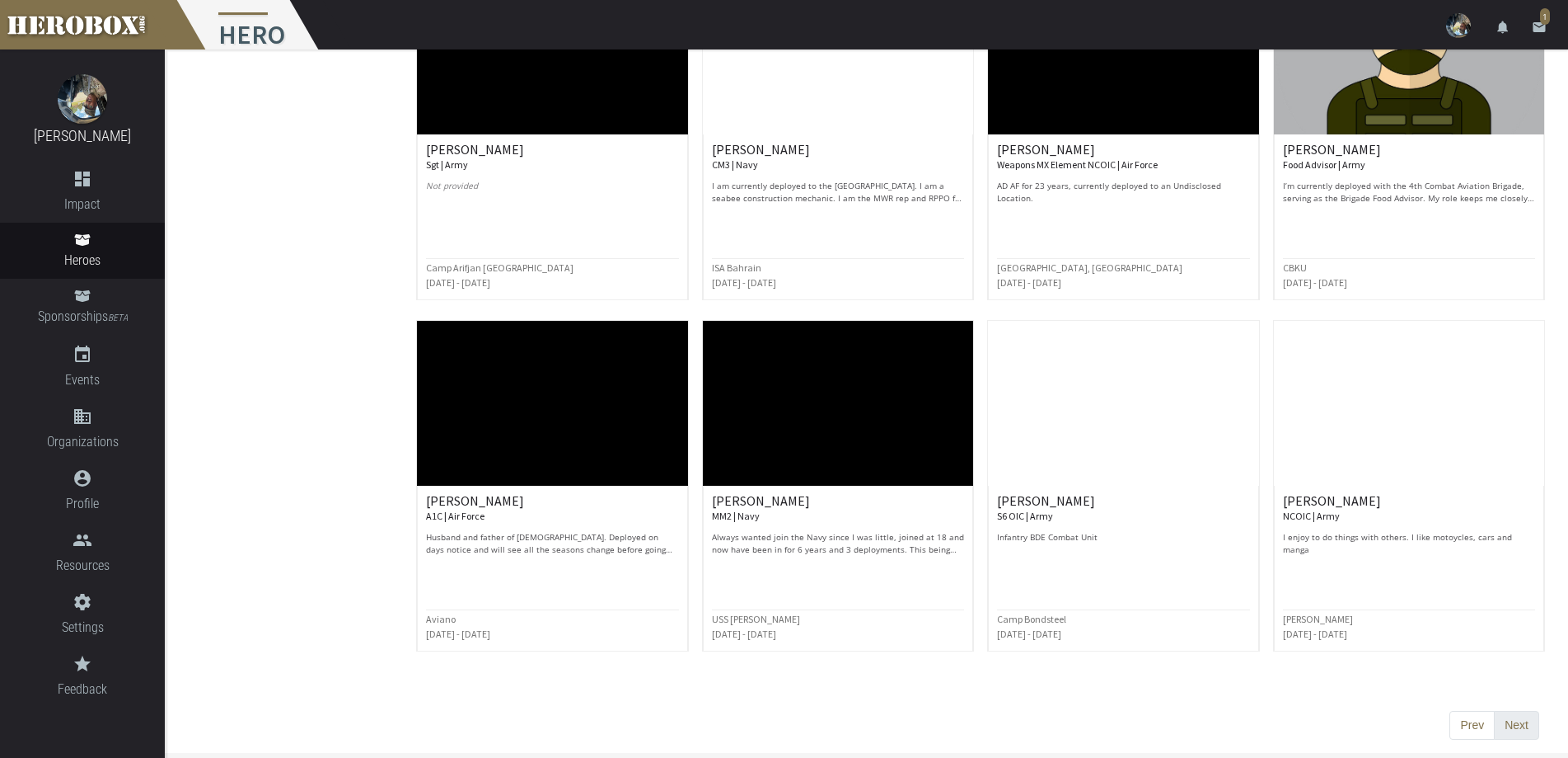
click at [1504, 729] on button "Next" at bounding box center [1517, 726] width 45 height 30
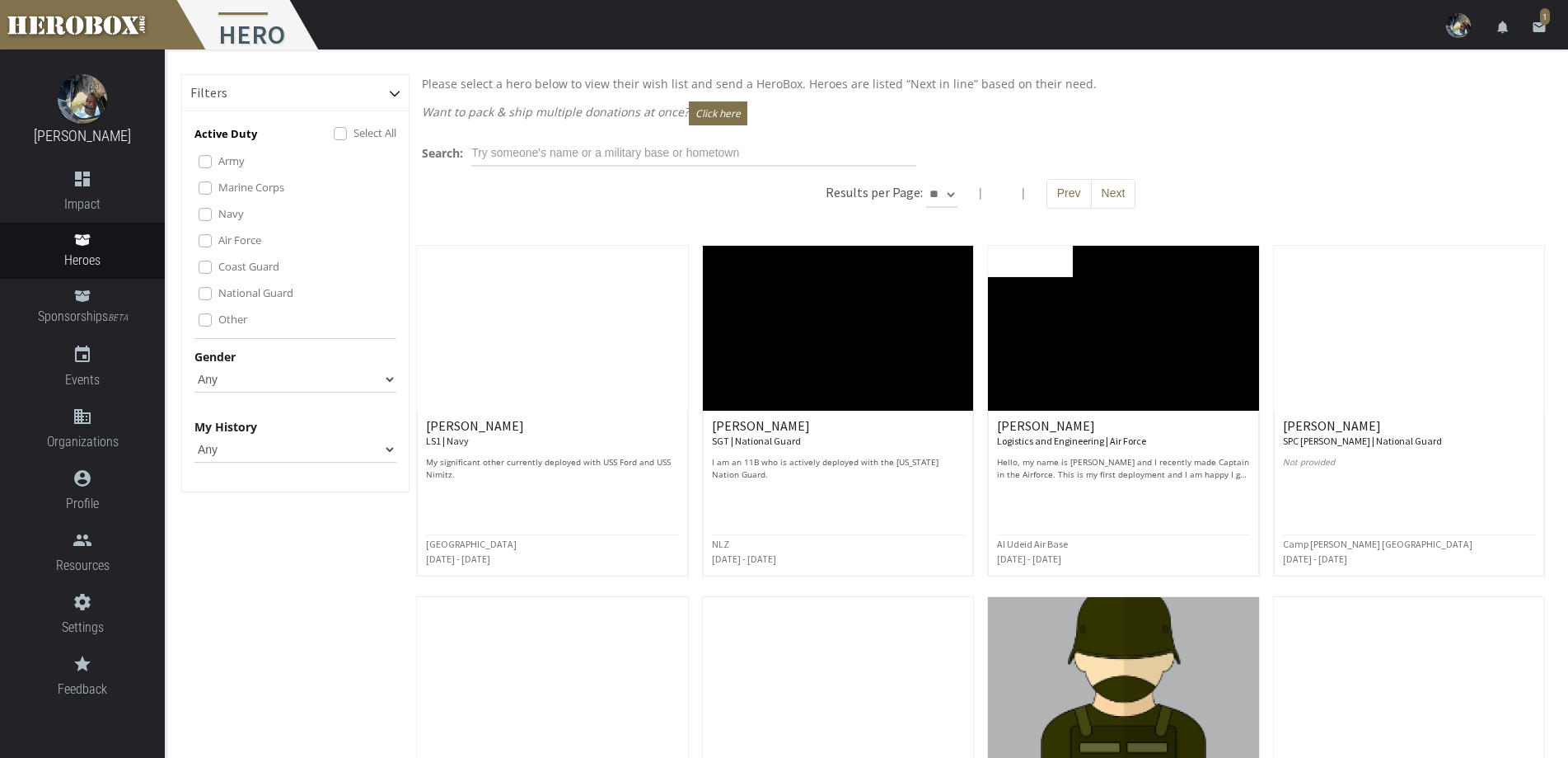
scroll to position [82, 0]
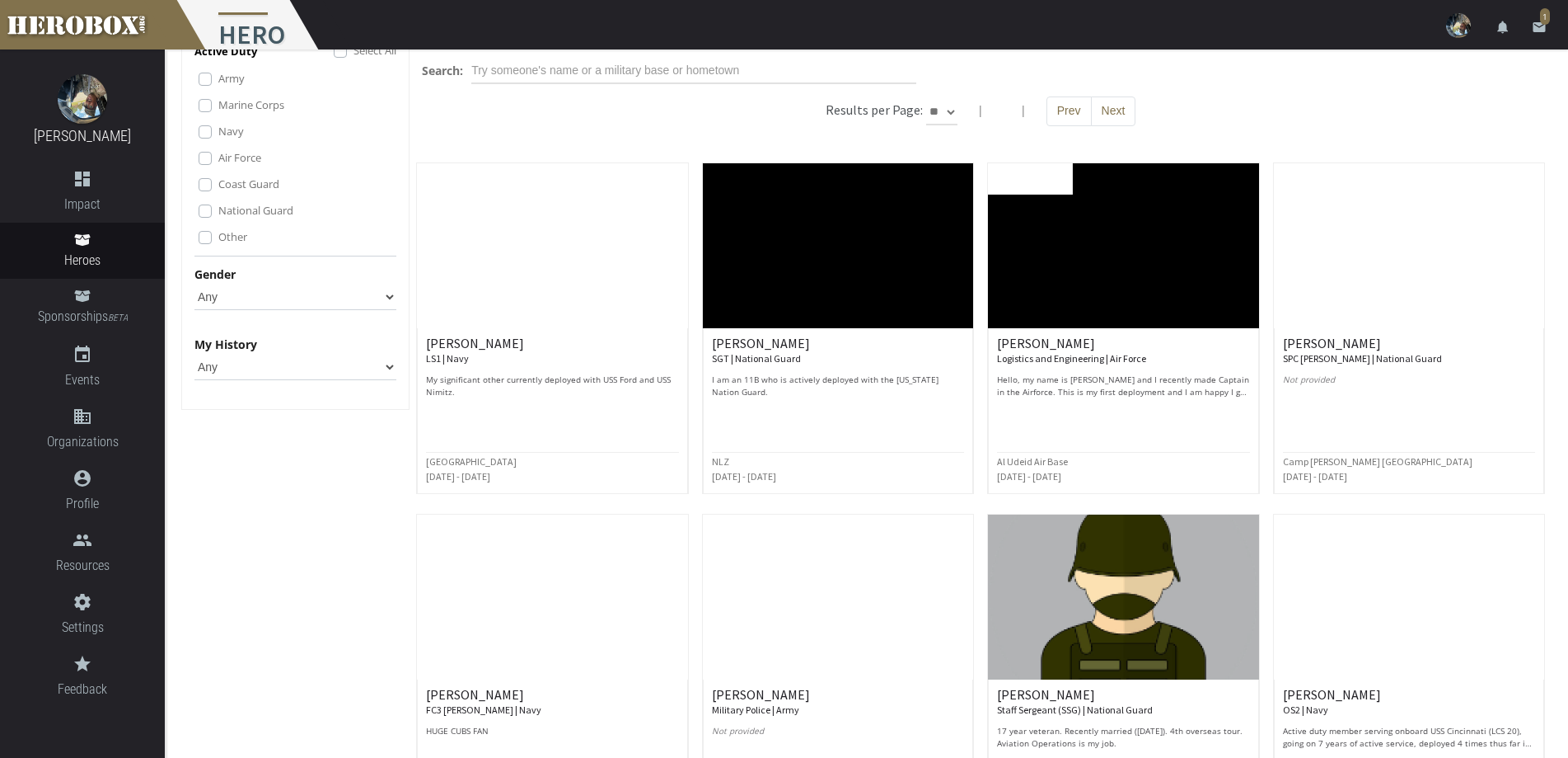
click at [281, 283] on div "Gender Any [DEMOGRAPHIC_DATA] [DEMOGRAPHIC_DATA]" at bounding box center [295, 287] width 202 height 45
click at [272, 299] on select "Any [DEMOGRAPHIC_DATA] [DEMOGRAPHIC_DATA]" at bounding box center [295, 297] width 202 height 26
select select "[DEMOGRAPHIC_DATA]"
click at [195, 284] on select "Any [DEMOGRAPHIC_DATA] [DEMOGRAPHIC_DATA]" at bounding box center [295, 297] width 202 height 26
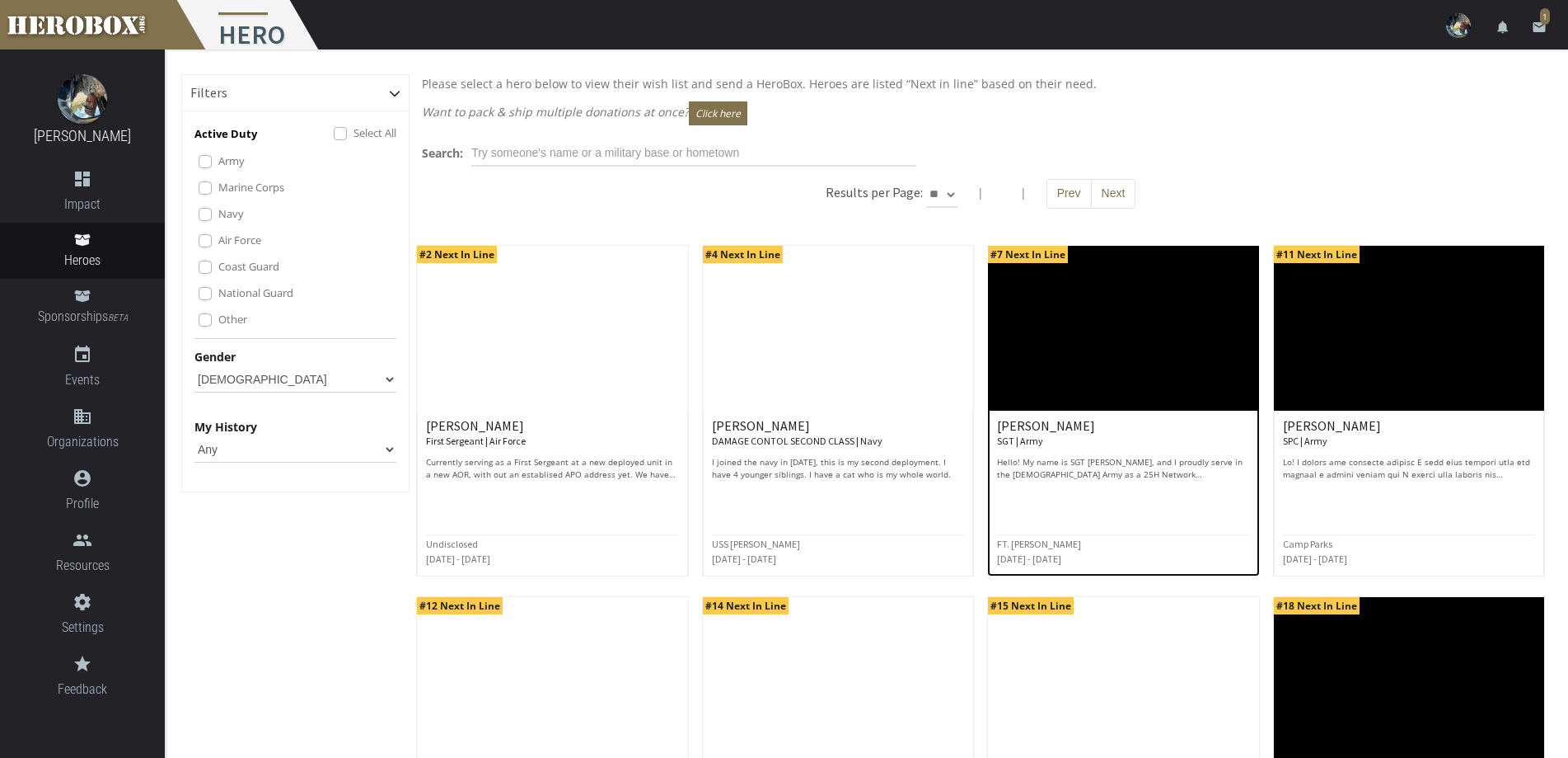
click at [1118, 381] on img at bounding box center [1124, 327] width 271 height 165
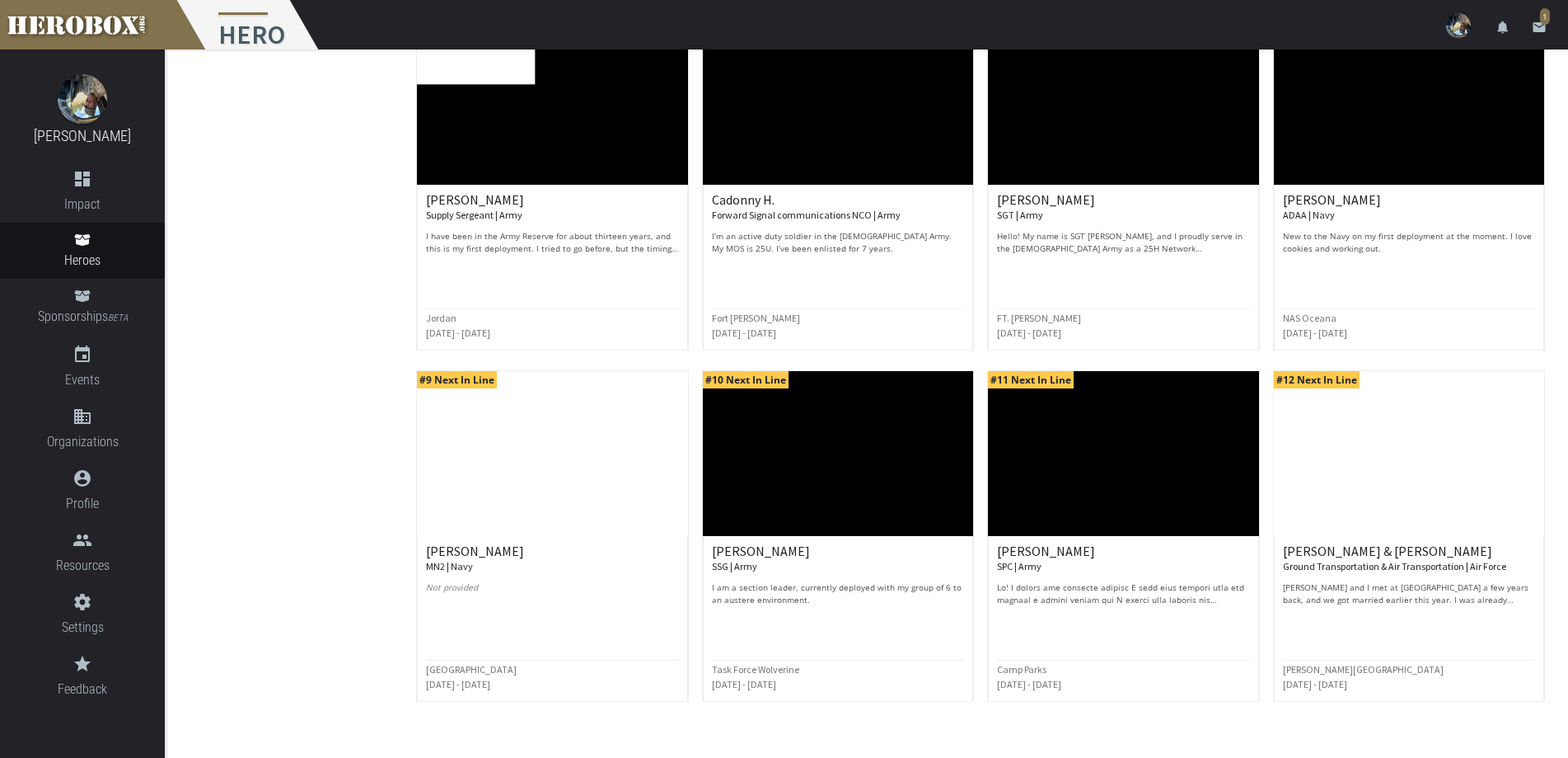
scroll to position [627, 0]
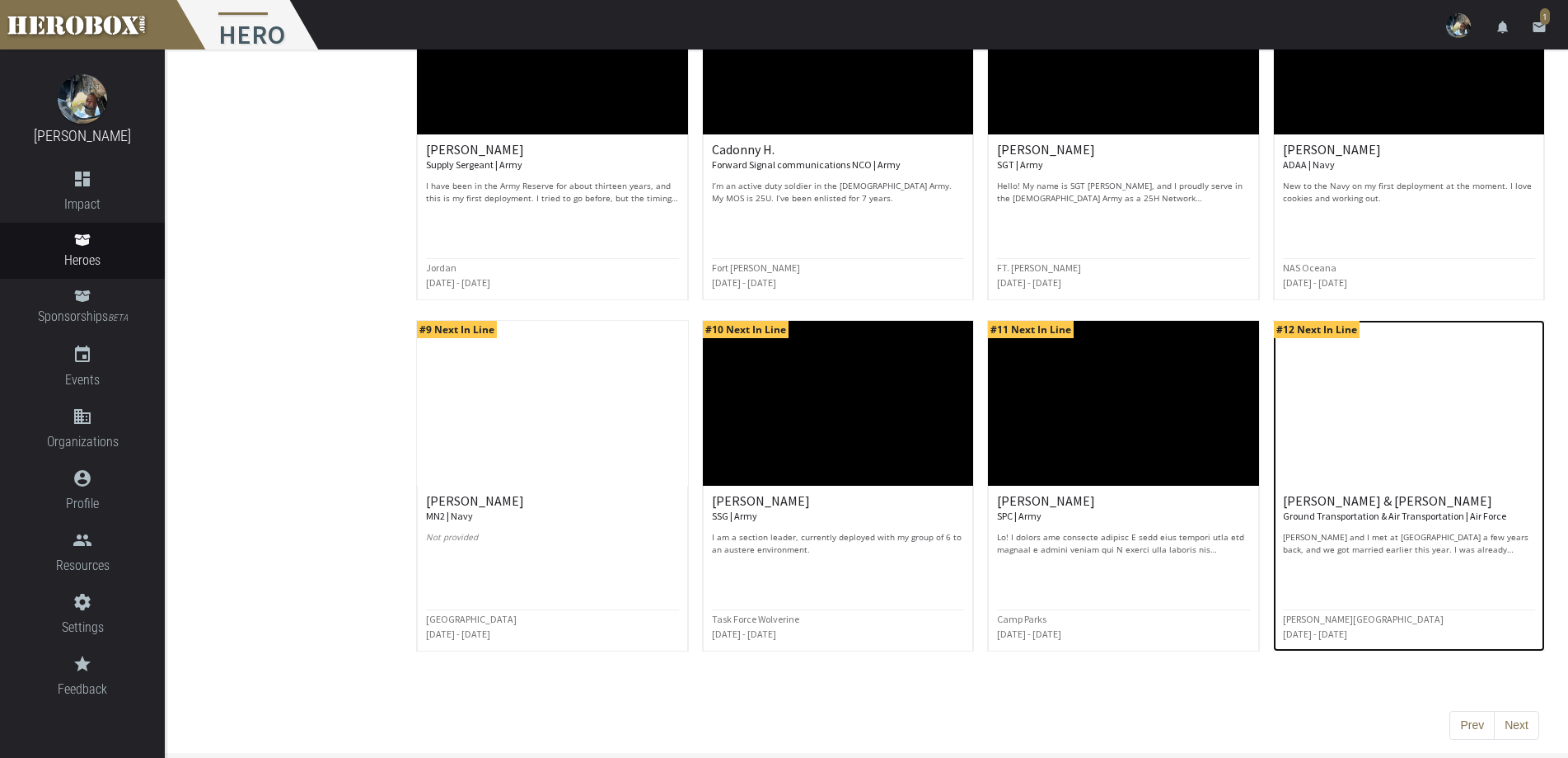
click at [1455, 545] on p "[PERSON_NAME] and I met at [GEOGRAPHIC_DATA] a few years back, and we got marri…" at bounding box center [1409, 543] width 252 height 24
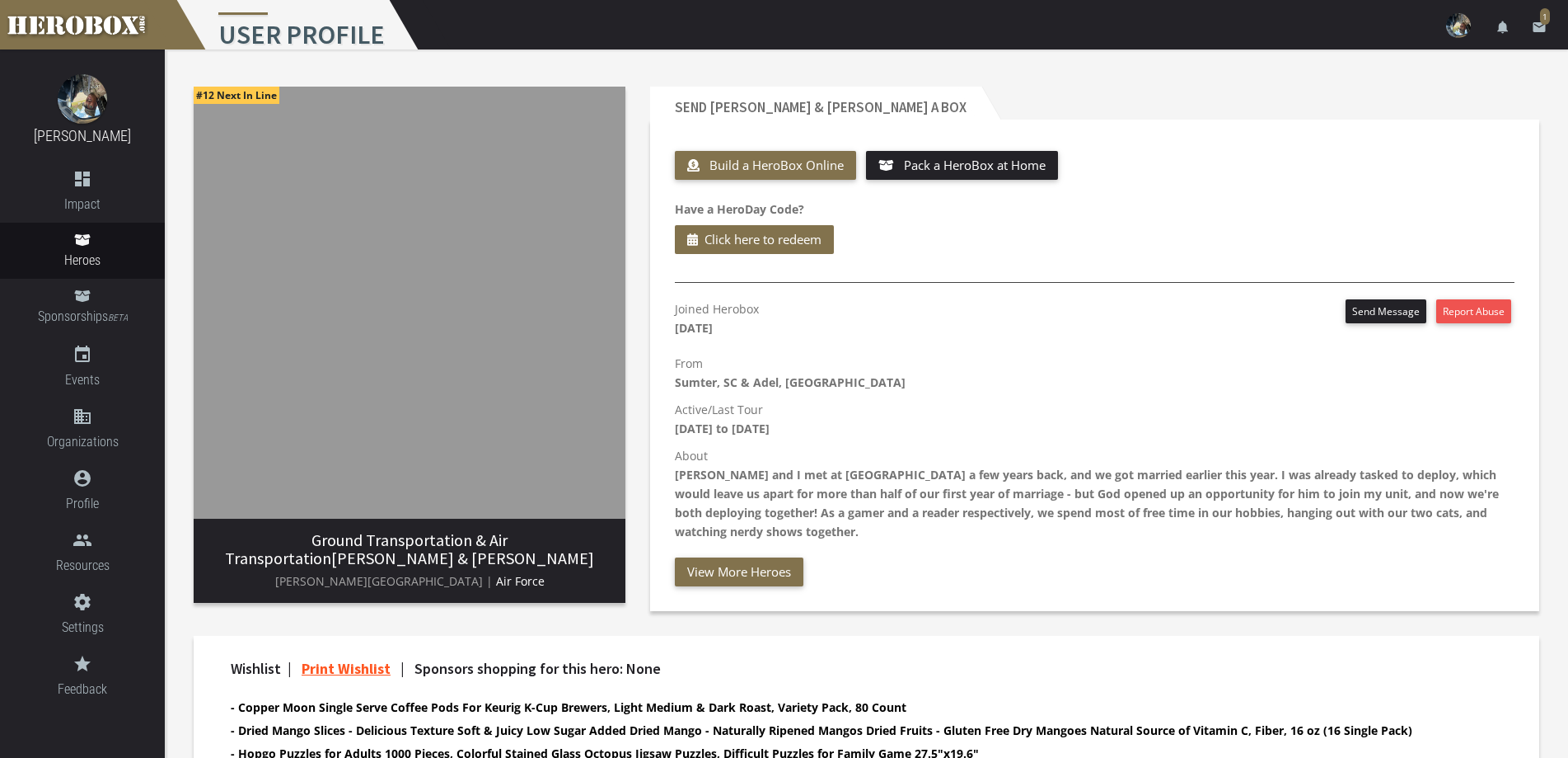
scroll to position [298, 0]
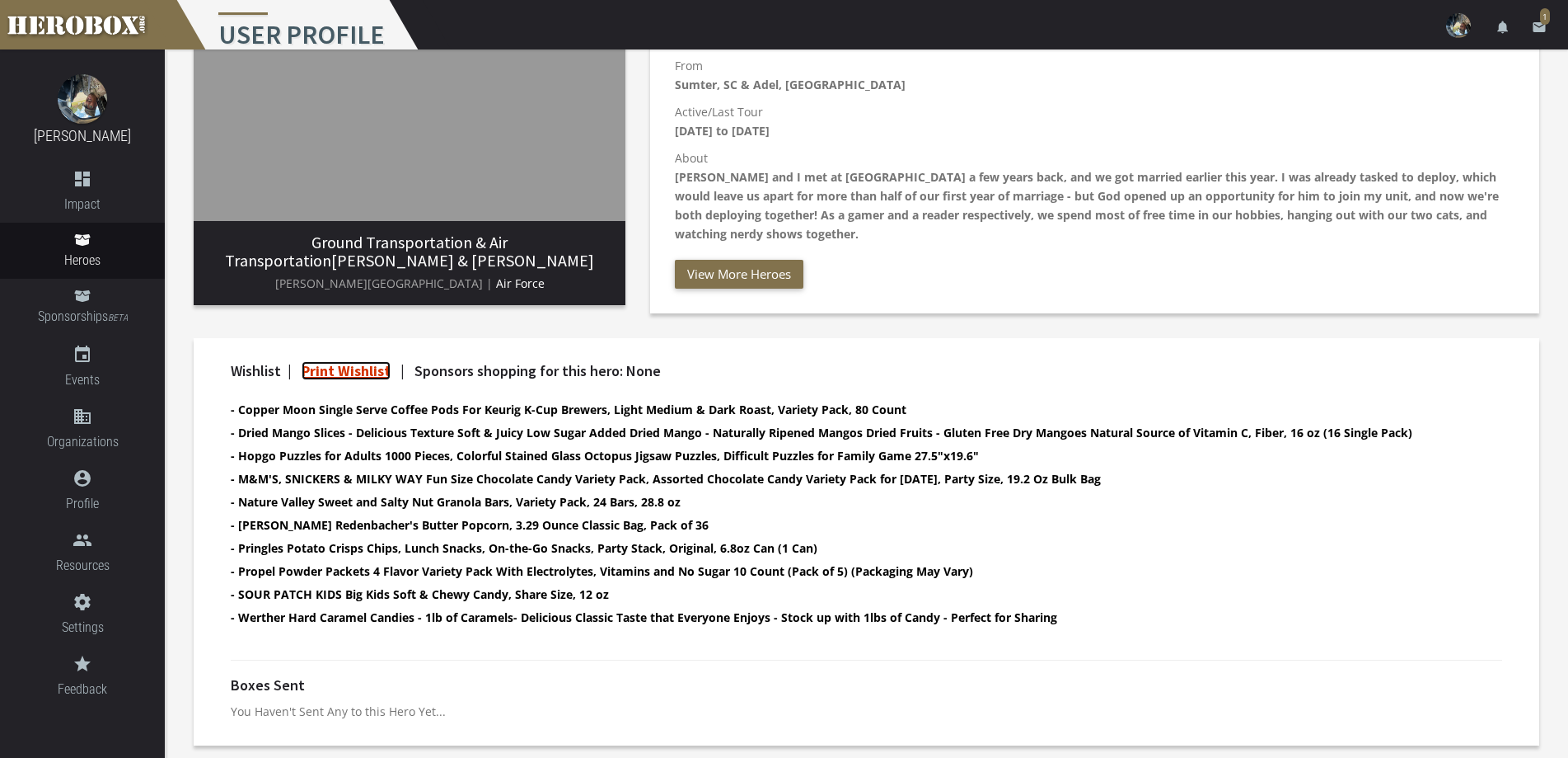
click at [334, 369] on link "Print Wishlist" at bounding box center [347, 370] width 89 height 19
